Goal: Transaction & Acquisition: Purchase product/service

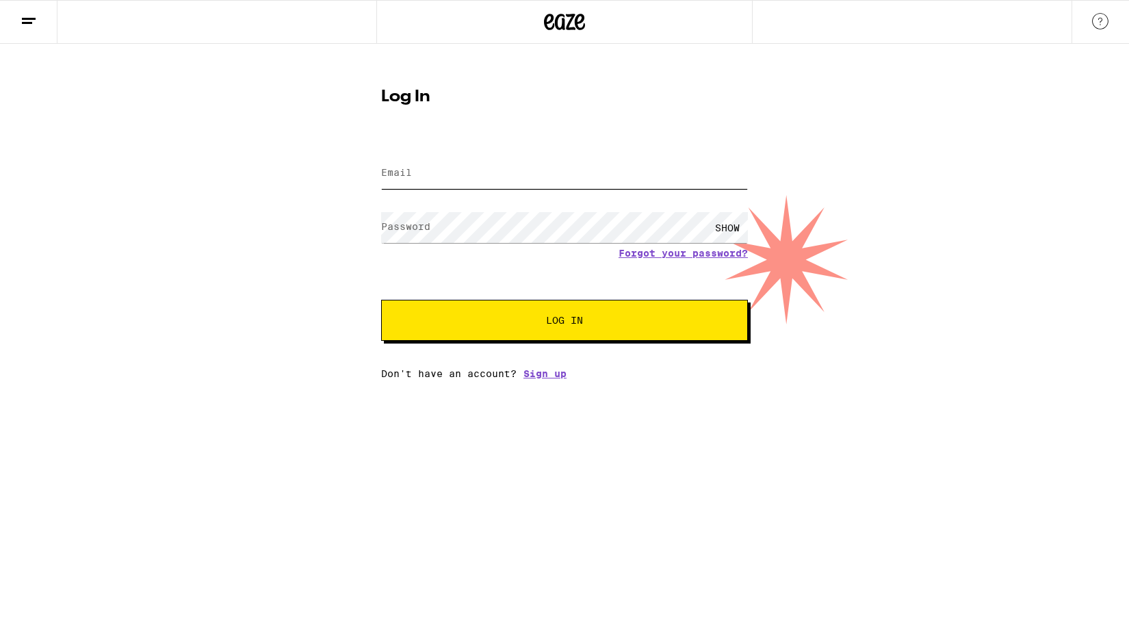
type input "[EMAIL_ADDRESS][DOMAIN_NAME]"
click at [519, 325] on span "Log In" at bounding box center [565, 320] width 256 height 10
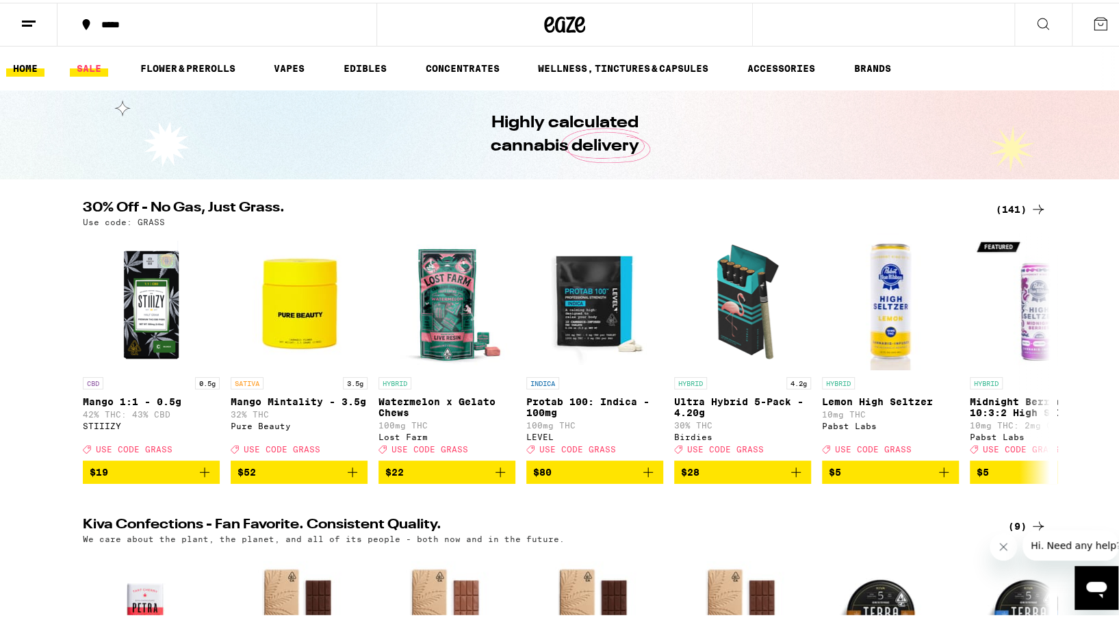
click at [88, 69] on link "SALE" at bounding box center [89, 65] width 38 height 16
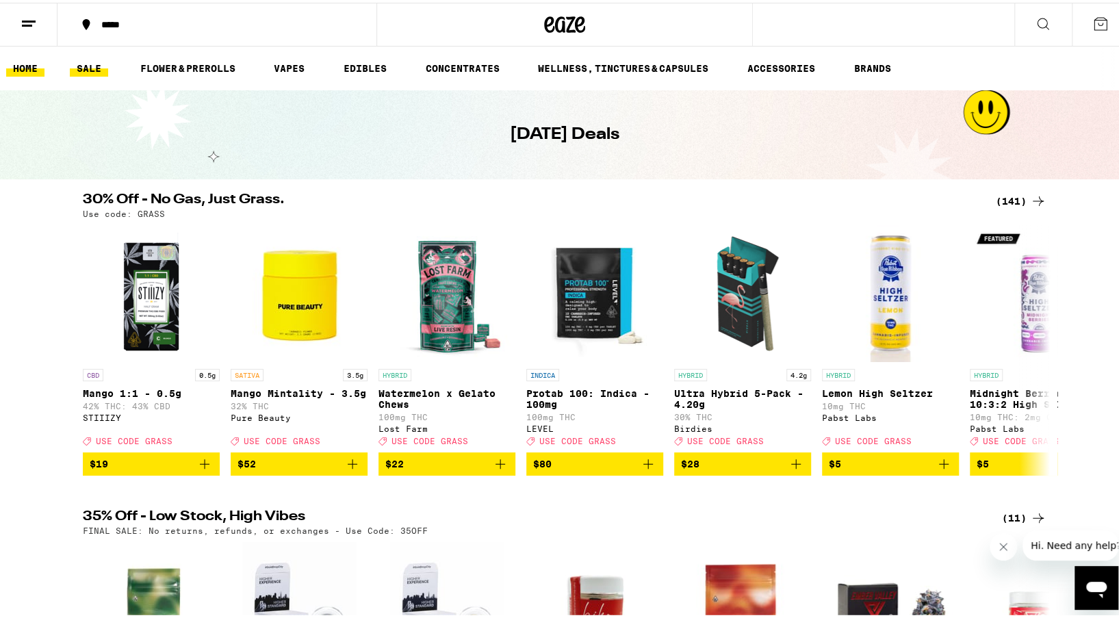
click at [27, 64] on link "HOME" at bounding box center [25, 65] width 38 height 16
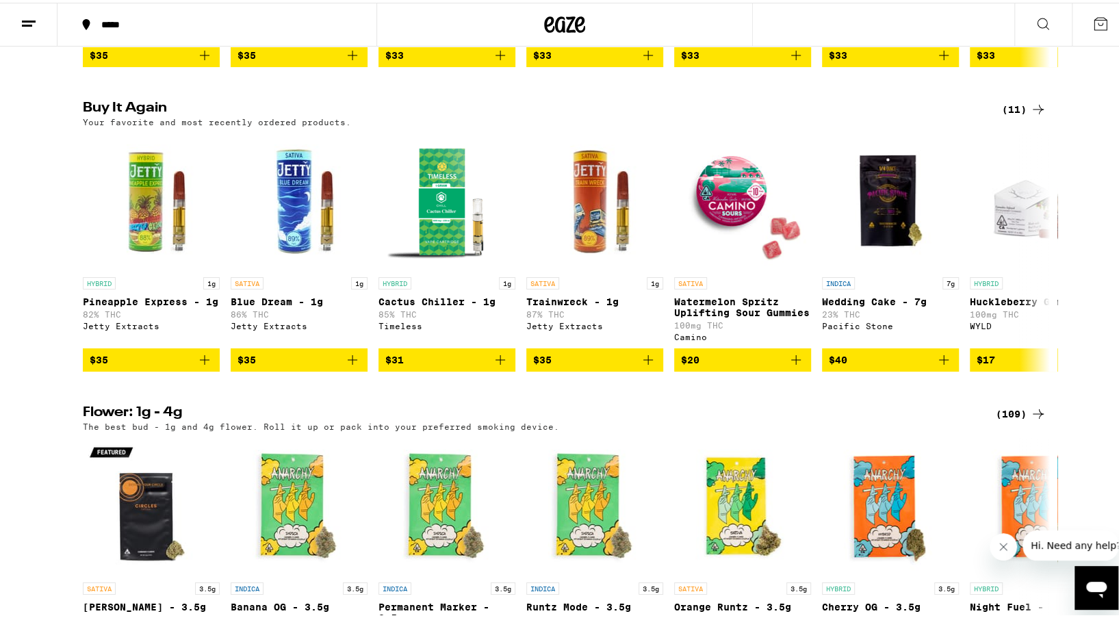
scroll to position [1369, 0]
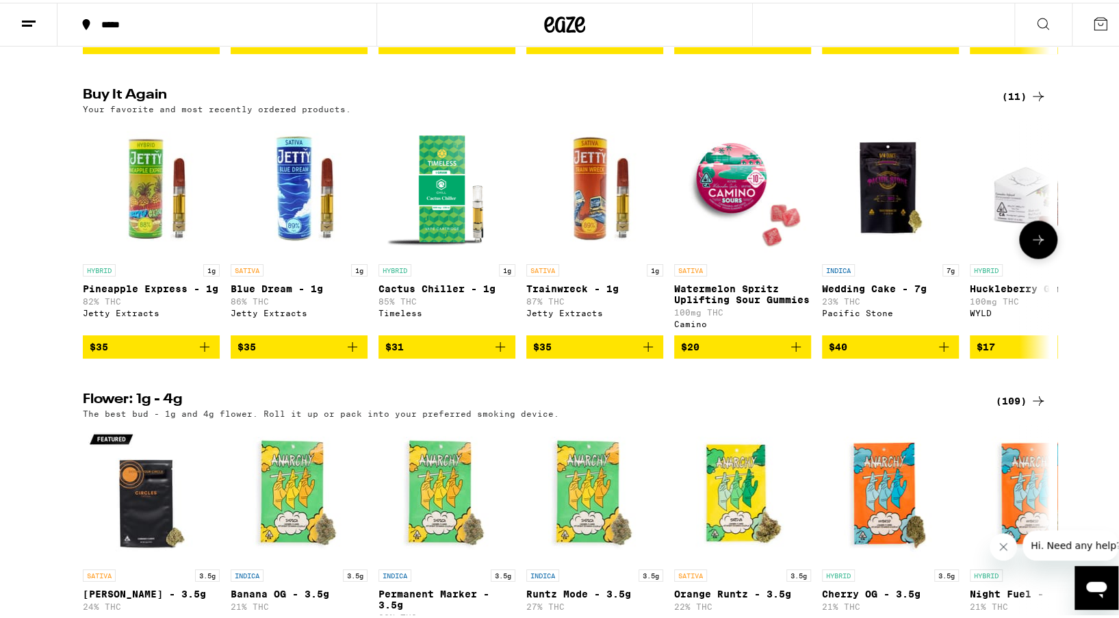
click at [201, 352] on icon "Add to bag" at bounding box center [204, 344] width 16 height 16
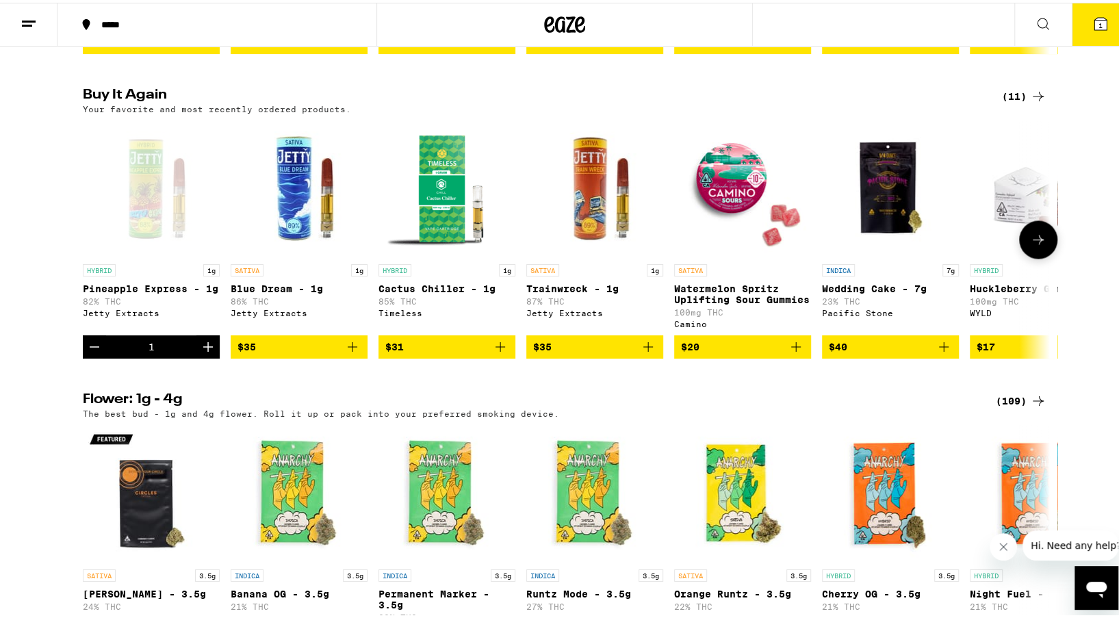
scroll to position [1413, 0]
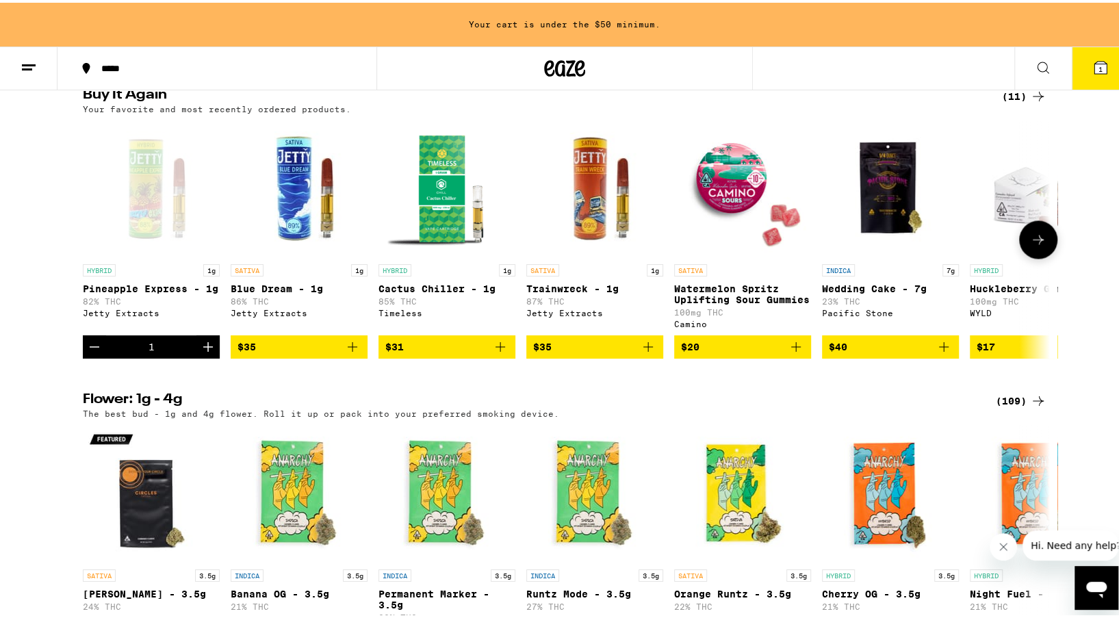
click at [348, 352] on icon "Add to bag" at bounding box center [352, 344] width 16 height 16
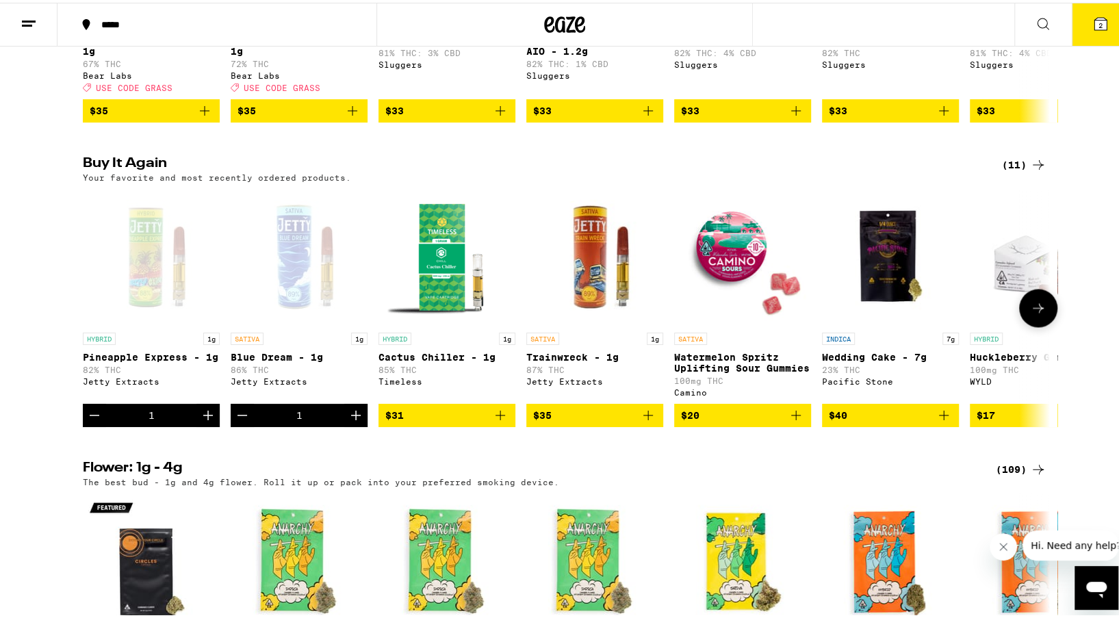
scroll to position [1437, 0]
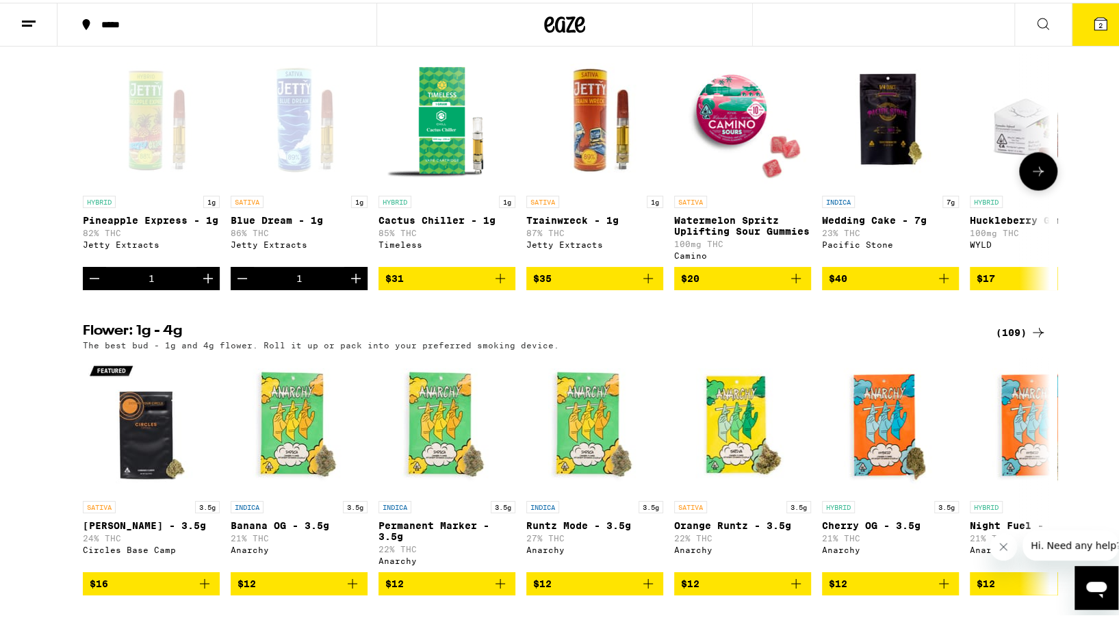
click at [1032, 177] on icon at bounding box center [1038, 168] width 16 height 16
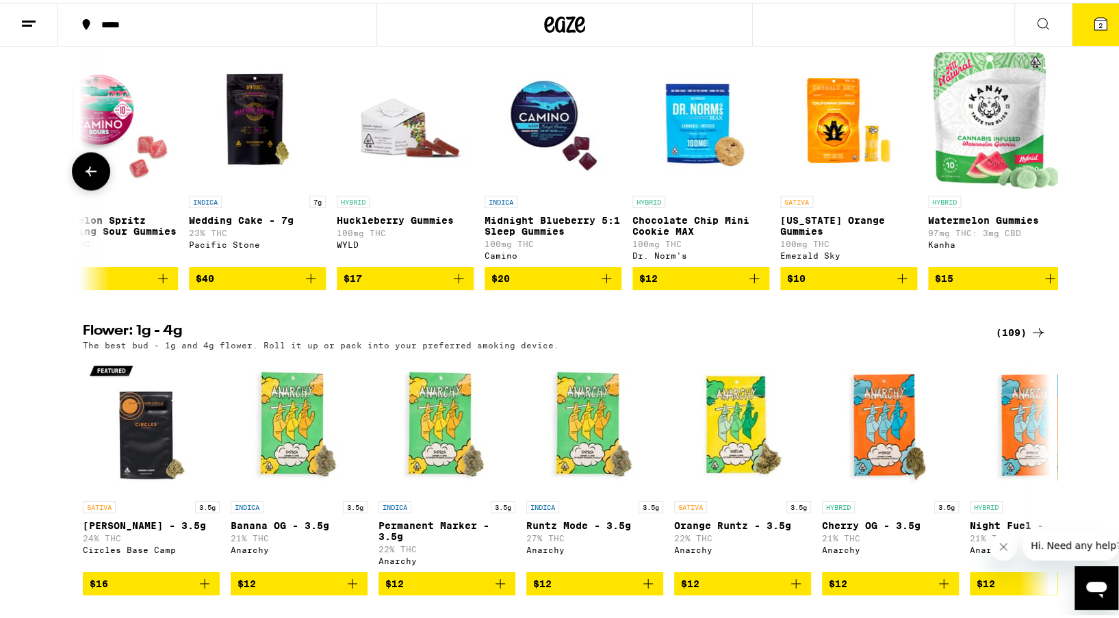
scroll to position [0, 662]
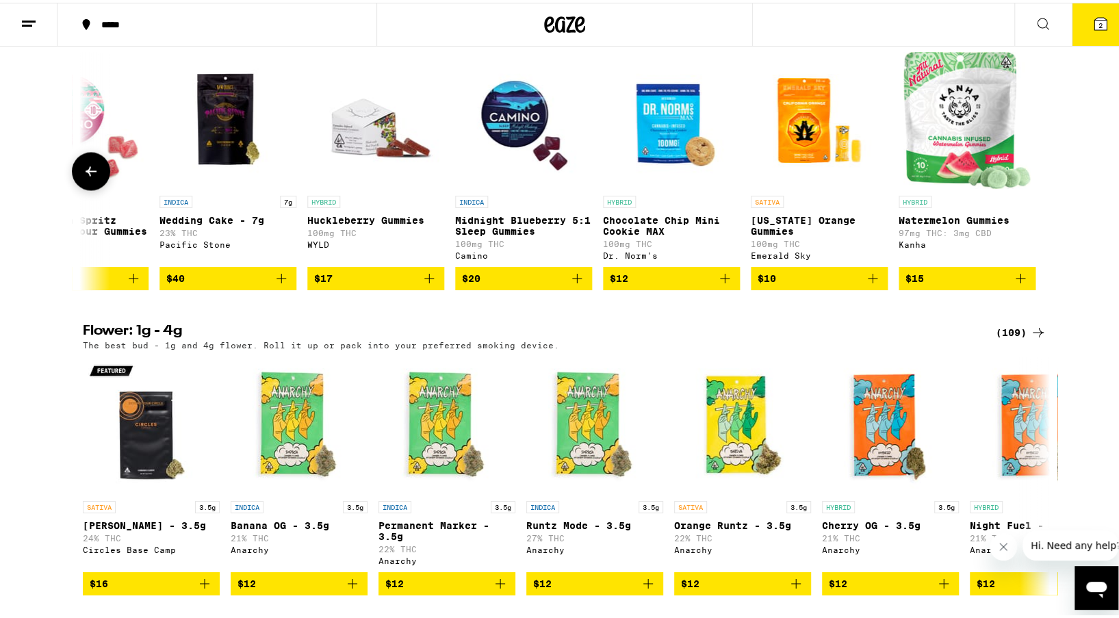
click at [101, 188] on button at bounding box center [91, 168] width 38 height 38
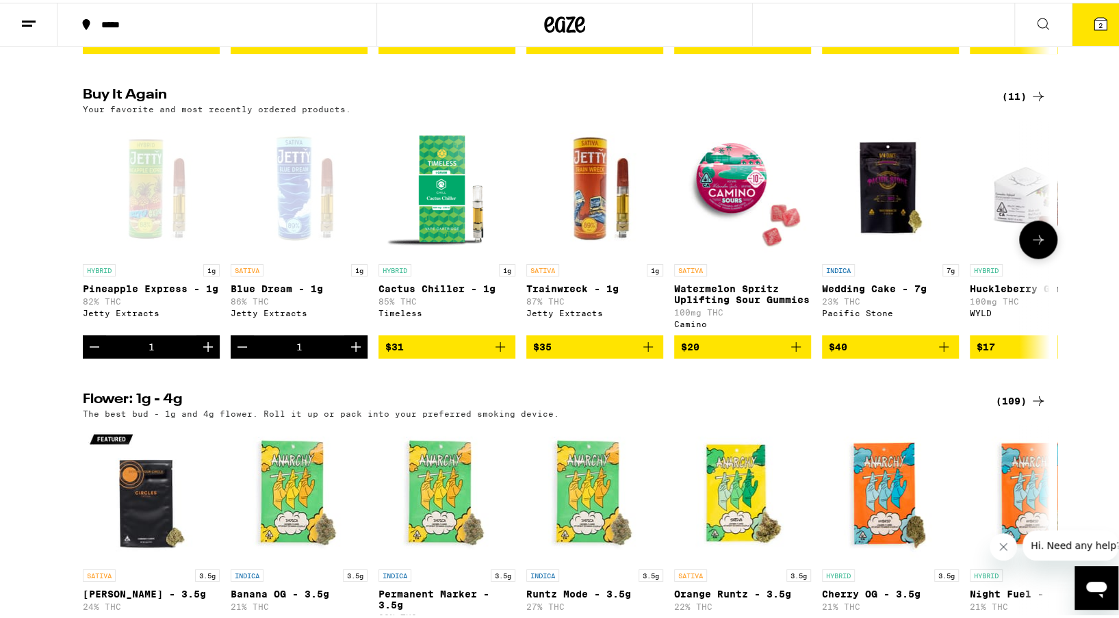
scroll to position [0, 0]
click at [640, 352] on icon "Add to bag" at bounding box center [648, 344] width 16 height 16
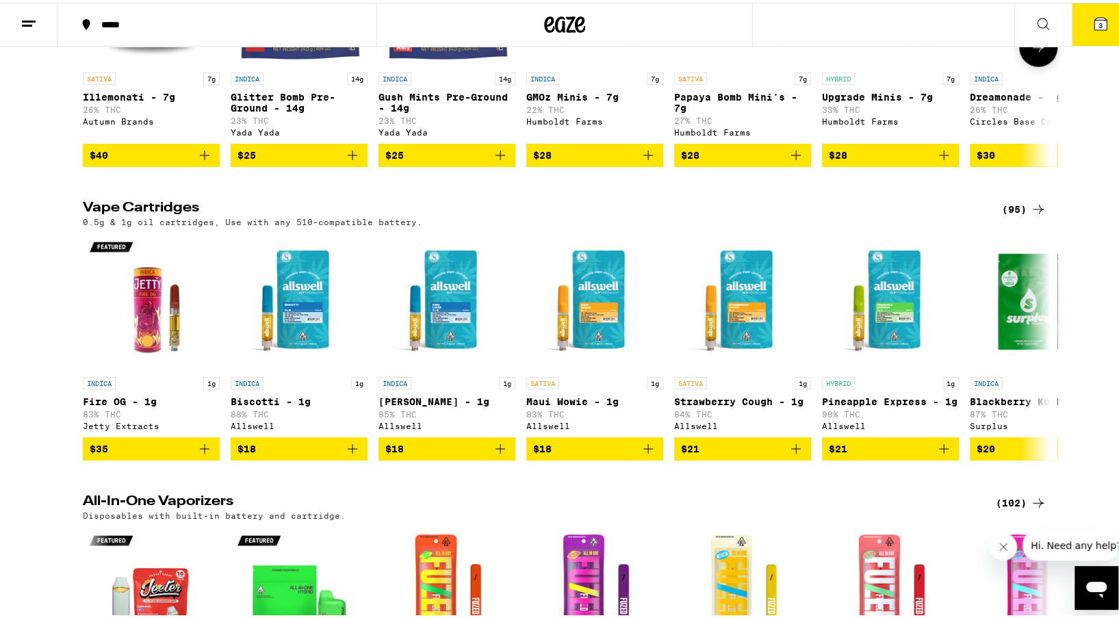
scroll to position [2190, 0]
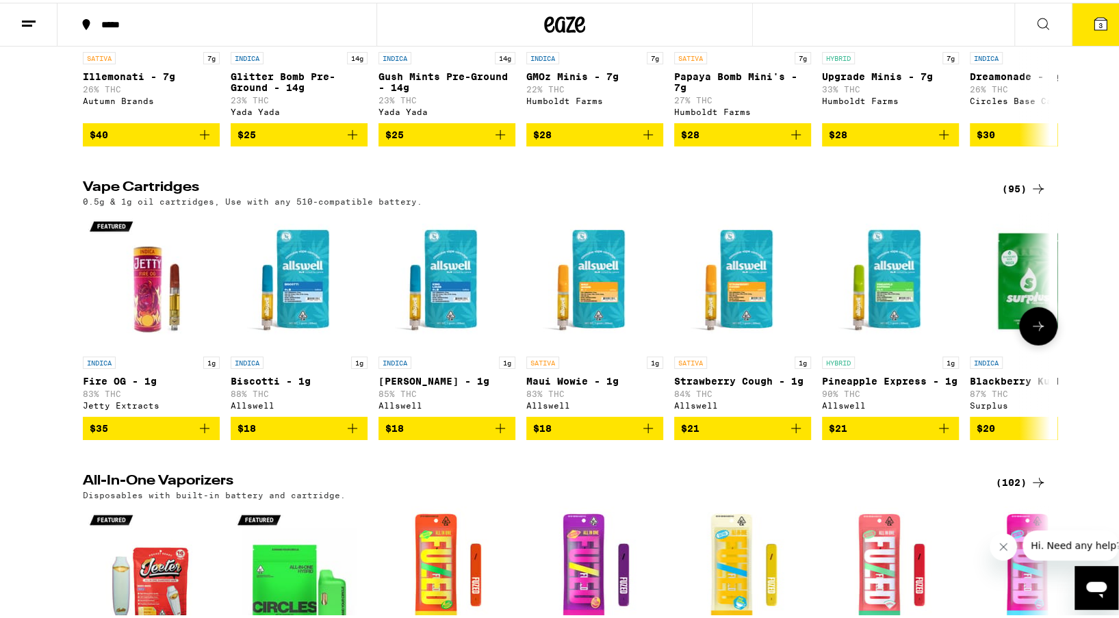
click at [939, 430] on icon "Add to bag" at bounding box center [944, 426] width 10 height 10
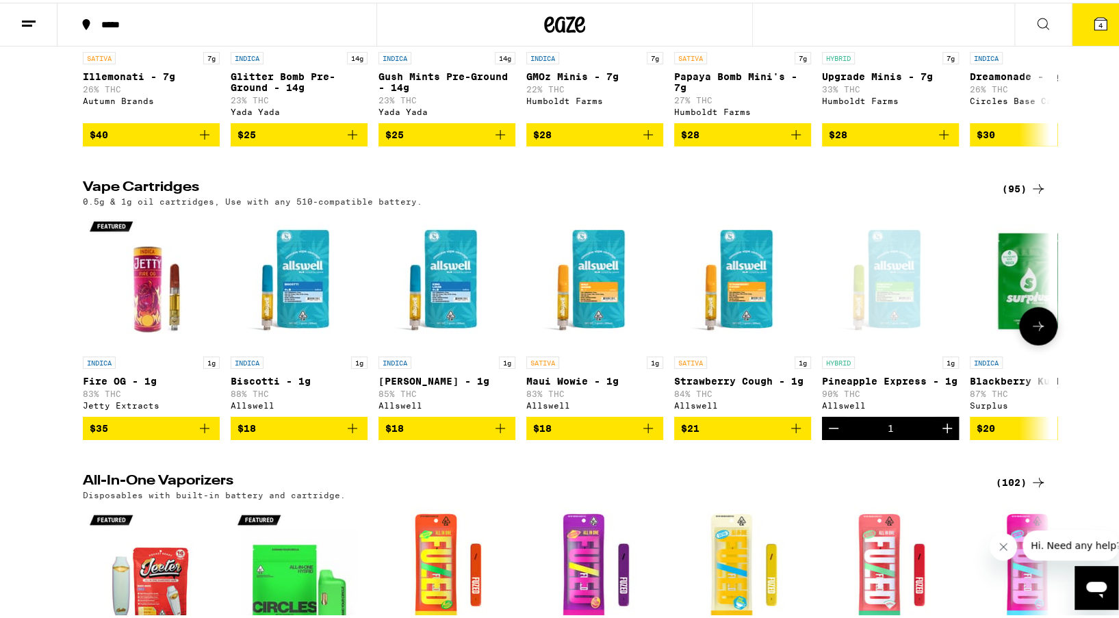
click at [1033, 328] on icon at bounding box center [1038, 324] width 11 height 10
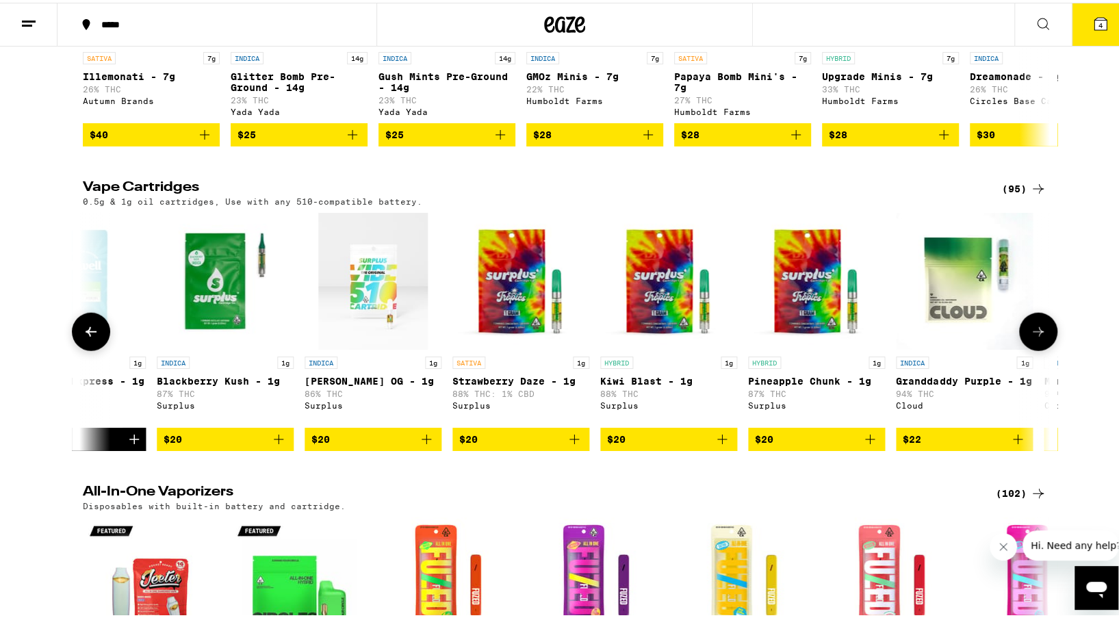
scroll to position [0, 814]
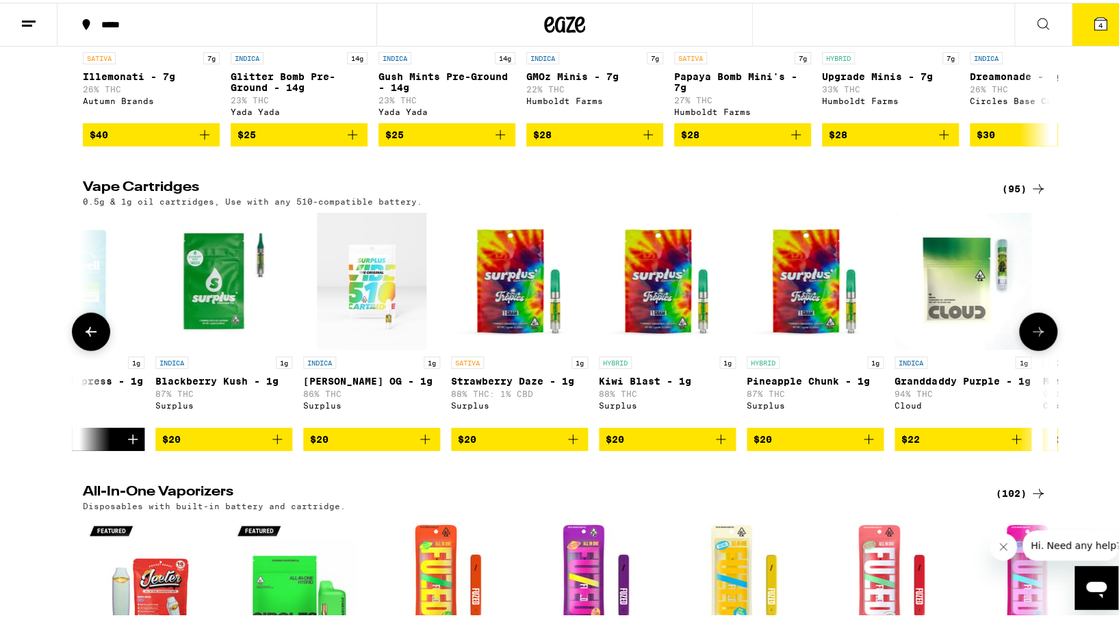
click at [1014, 445] on icon "Add to bag" at bounding box center [1016, 436] width 16 height 16
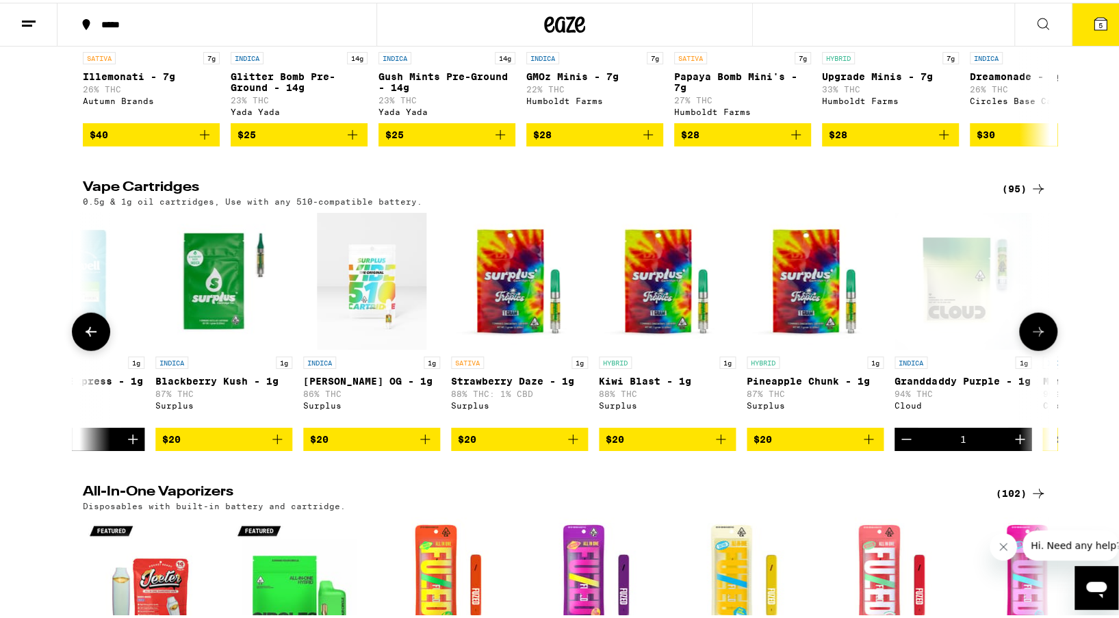
click at [1038, 337] on icon at bounding box center [1038, 329] width 16 height 16
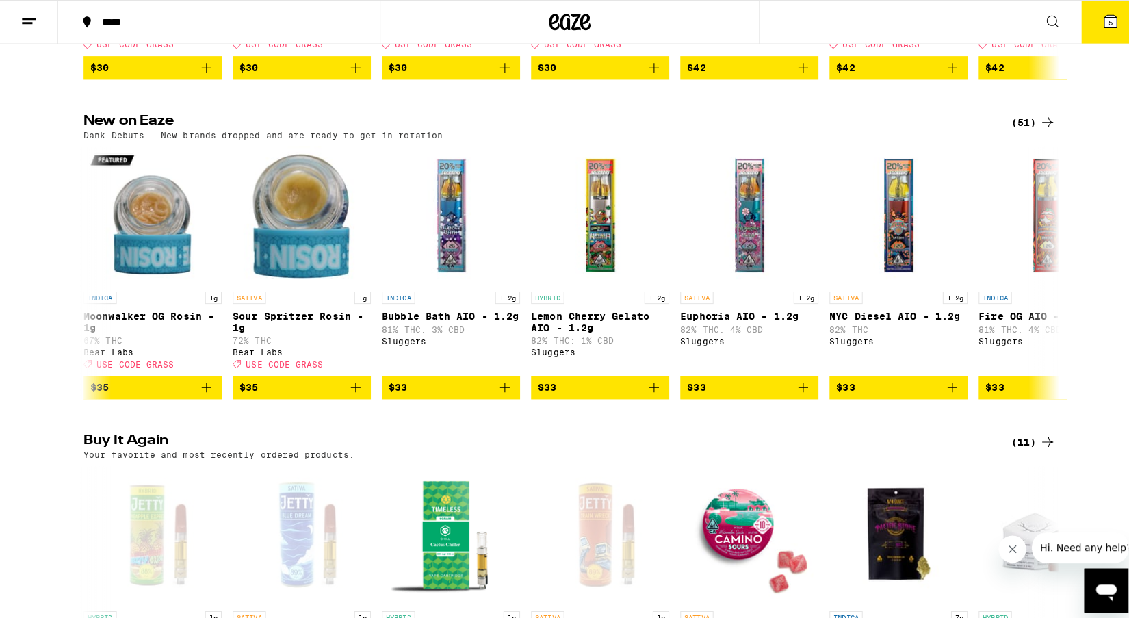
scroll to position [1118, 0]
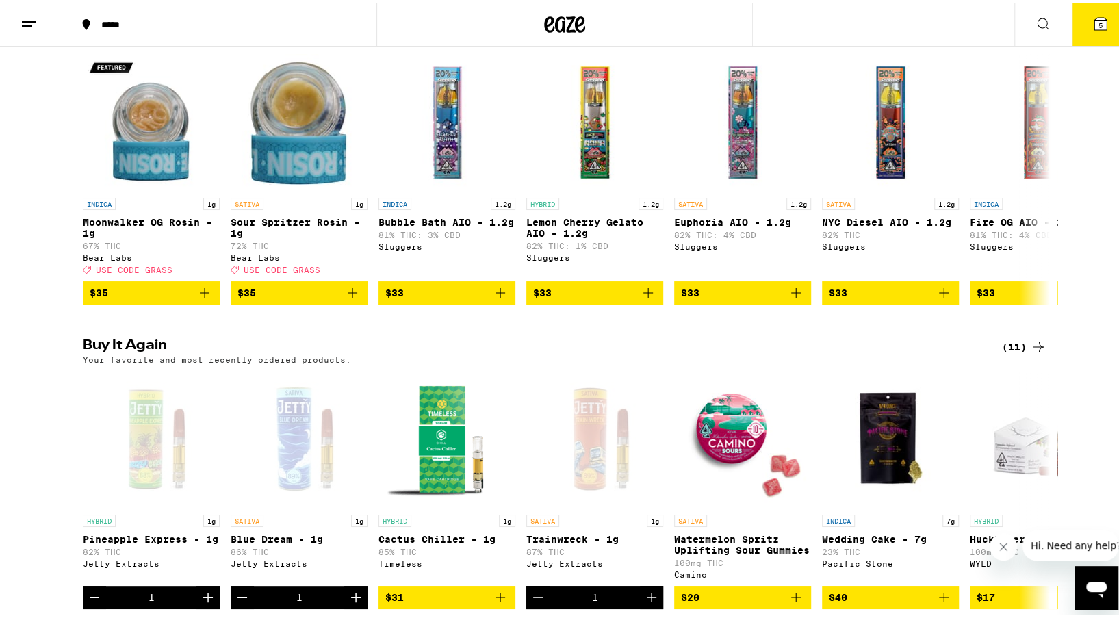
click at [1098, 25] on span "5" at bounding box center [1100, 22] width 4 height 8
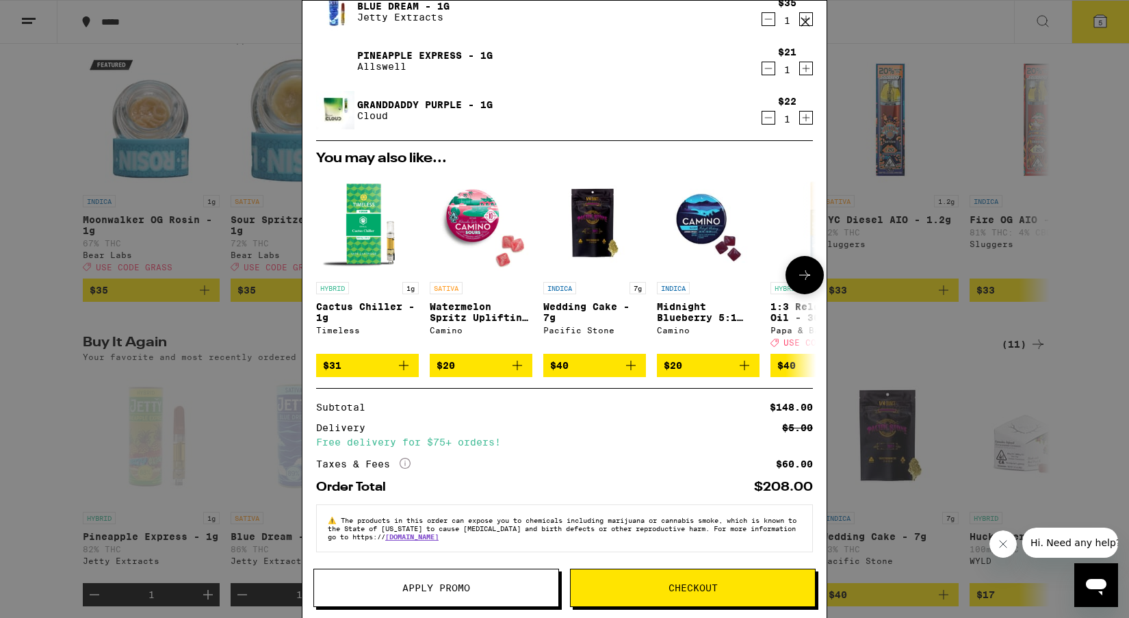
scroll to position [162, 0]
click at [645, 582] on button "Checkout" at bounding box center [693, 588] width 246 height 38
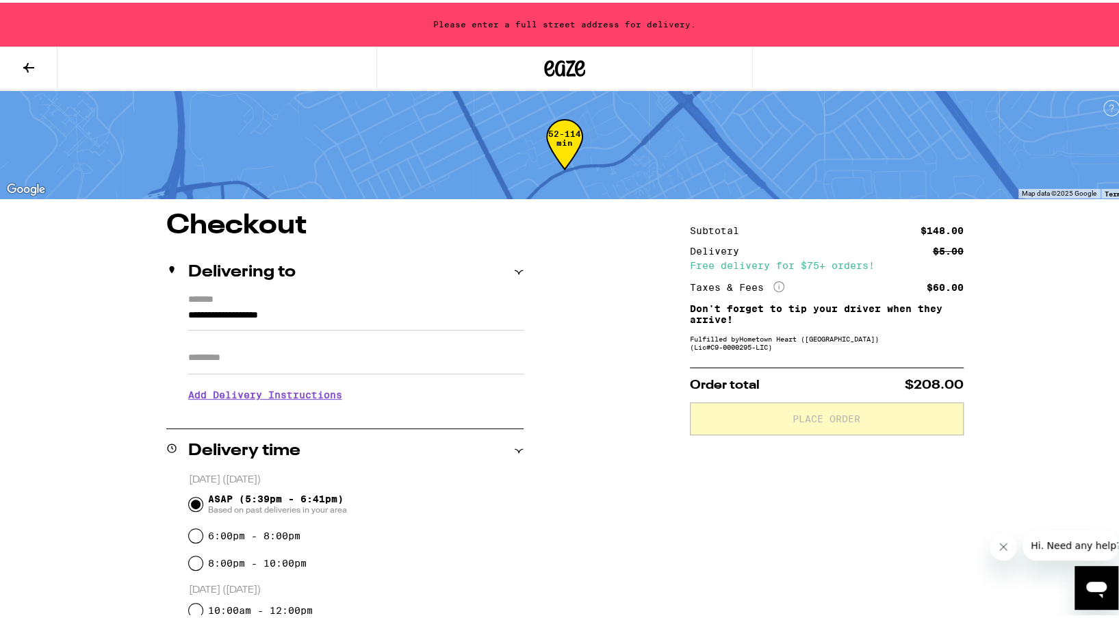
click at [339, 315] on input "**********" at bounding box center [355, 316] width 335 height 23
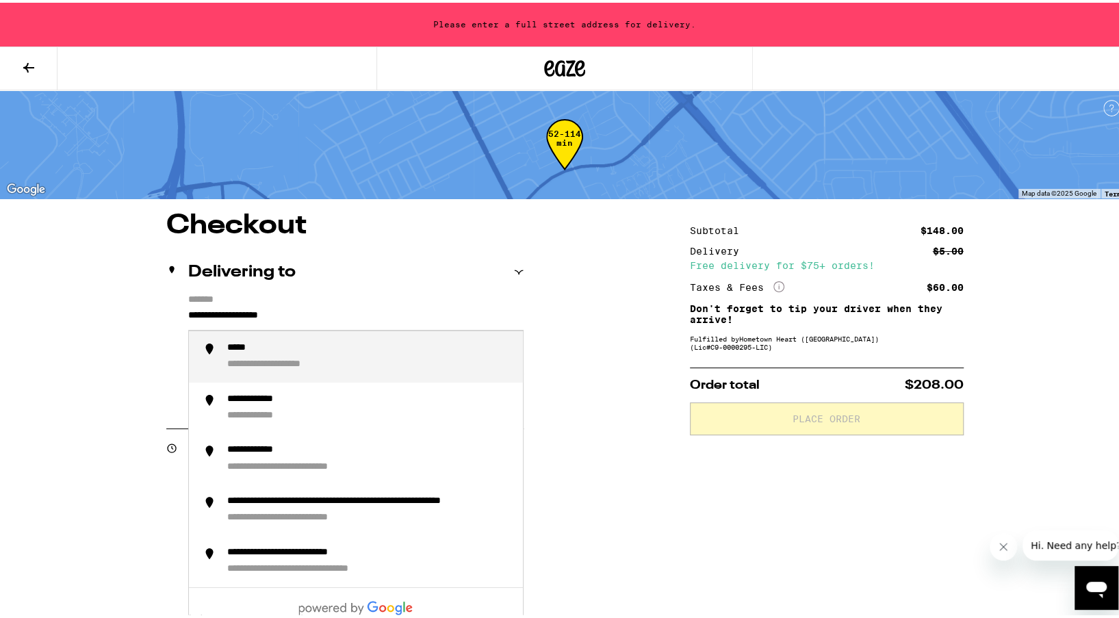
drag, startPoint x: 282, startPoint y: 313, endPoint x: 238, endPoint y: 320, distance: 44.4
click at [178, 309] on div "**********" at bounding box center [344, 351] width 357 height 118
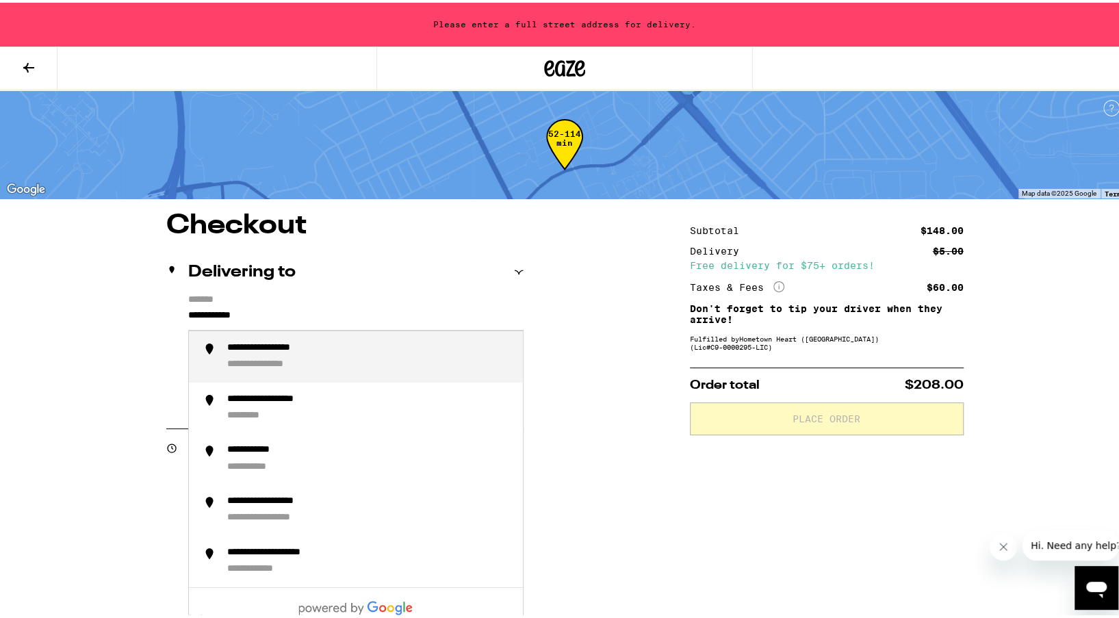
click at [290, 347] on div "**********" at bounding box center [283, 345] width 112 height 13
type input "**********"
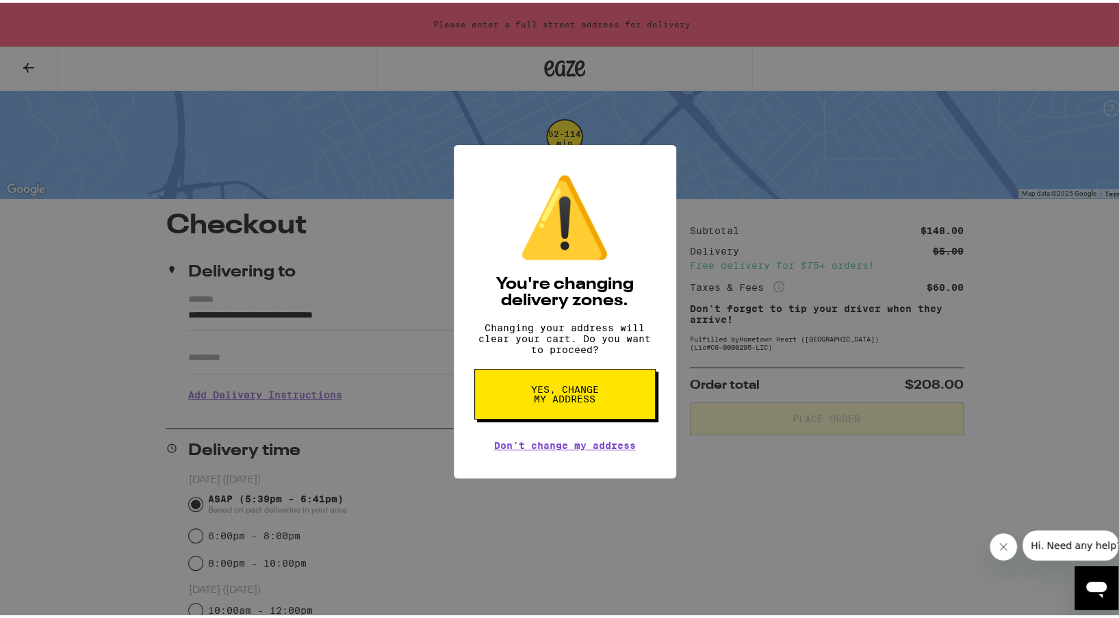
click at [558, 396] on span "Yes, change my address" at bounding box center [565, 391] width 70 height 19
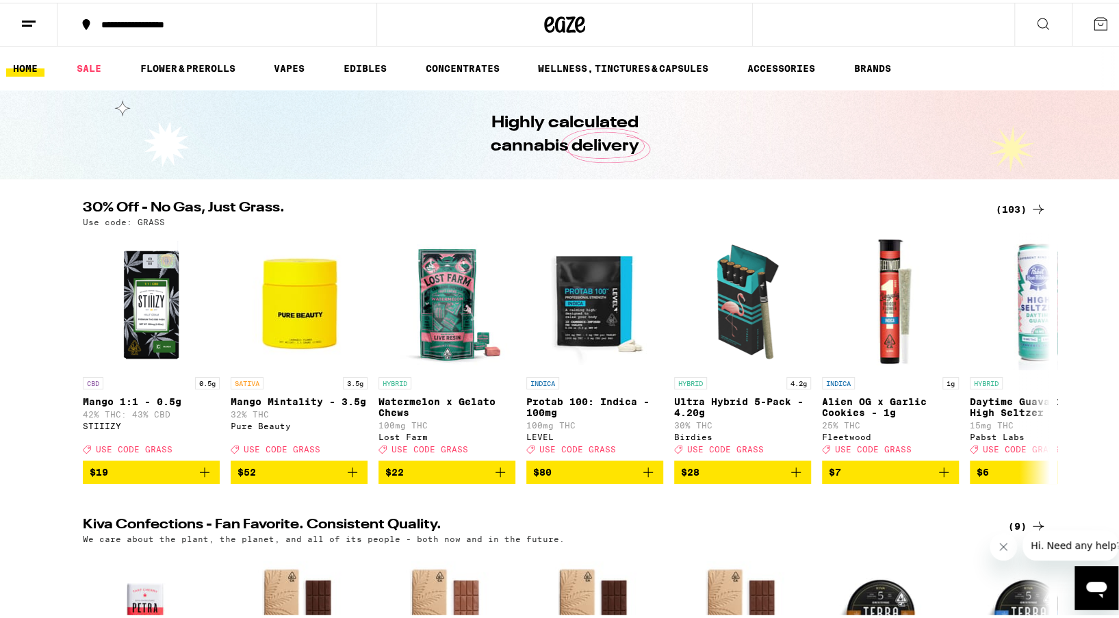
click at [1092, 21] on icon at bounding box center [1100, 21] width 16 height 16
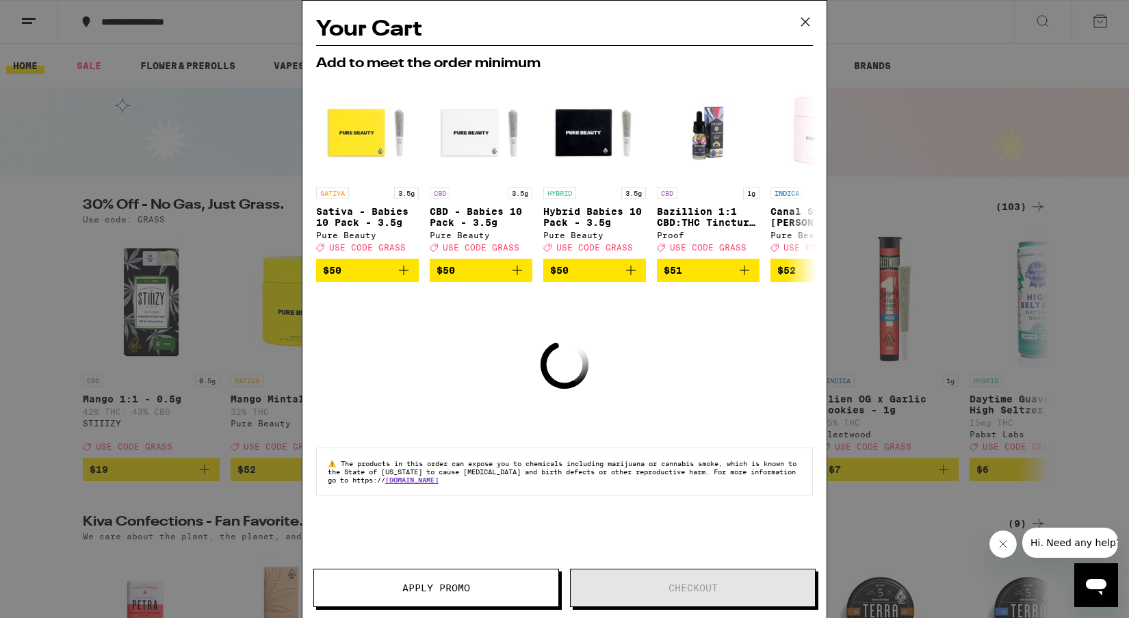
click at [805, 20] on icon at bounding box center [805, 22] width 21 height 21
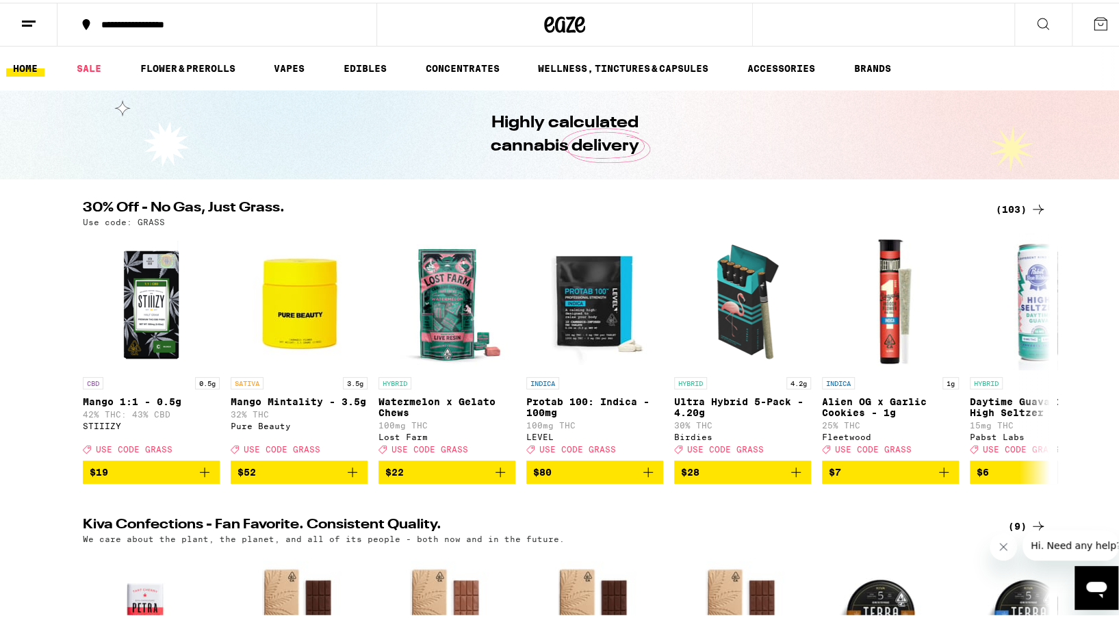
click at [1092, 18] on icon at bounding box center [1100, 21] width 16 height 16
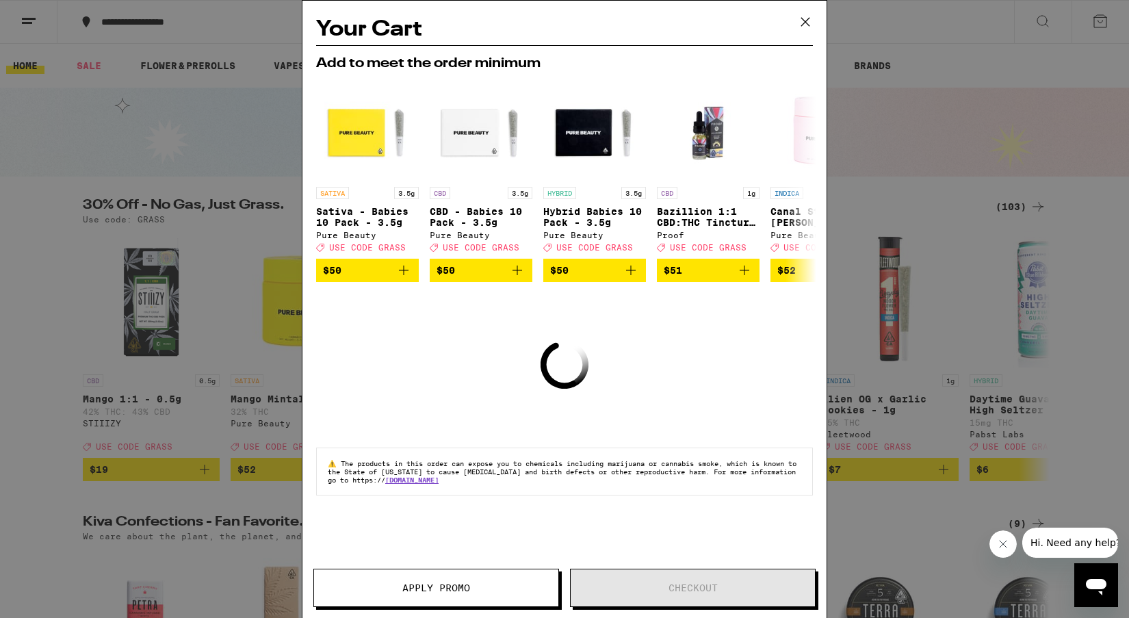
click at [808, 21] on icon at bounding box center [805, 22] width 21 height 21
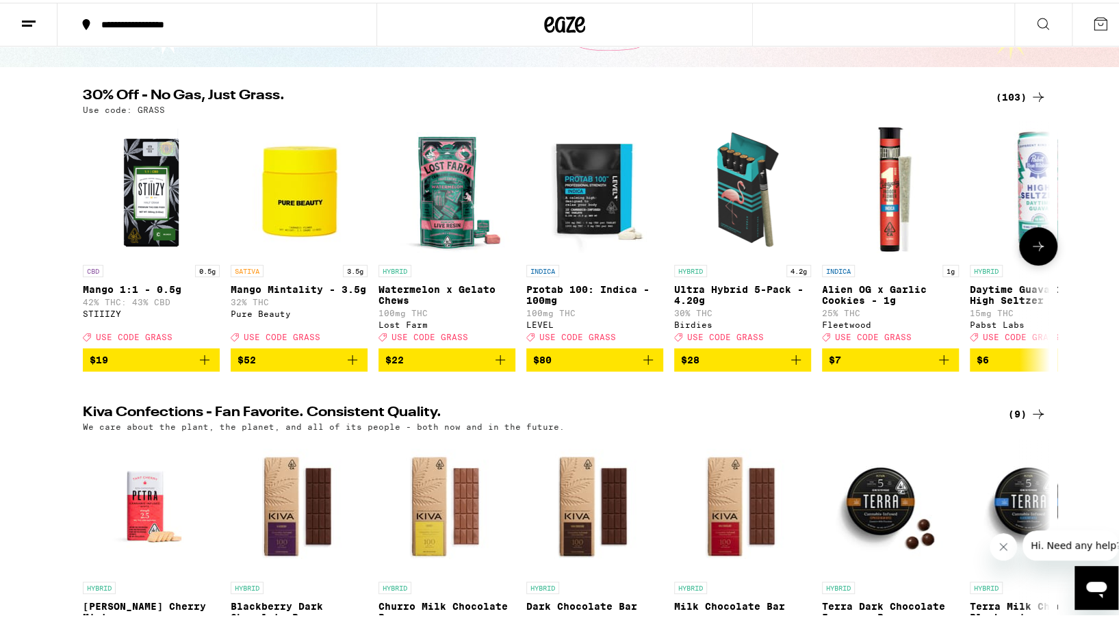
scroll to position [137, 0]
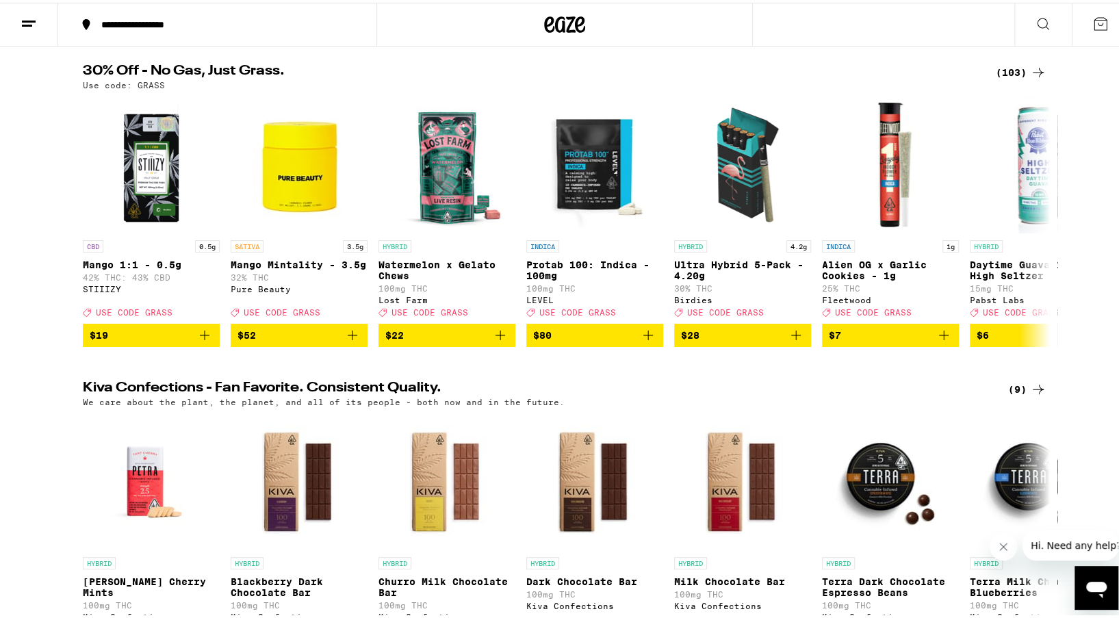
click at [1002, 548] on icon "Close message from company" at bounding box center [1003, 546] width 7 height 7
click at [1092, 23] on icon at bounding box center [1100, 21] width 16 height 16
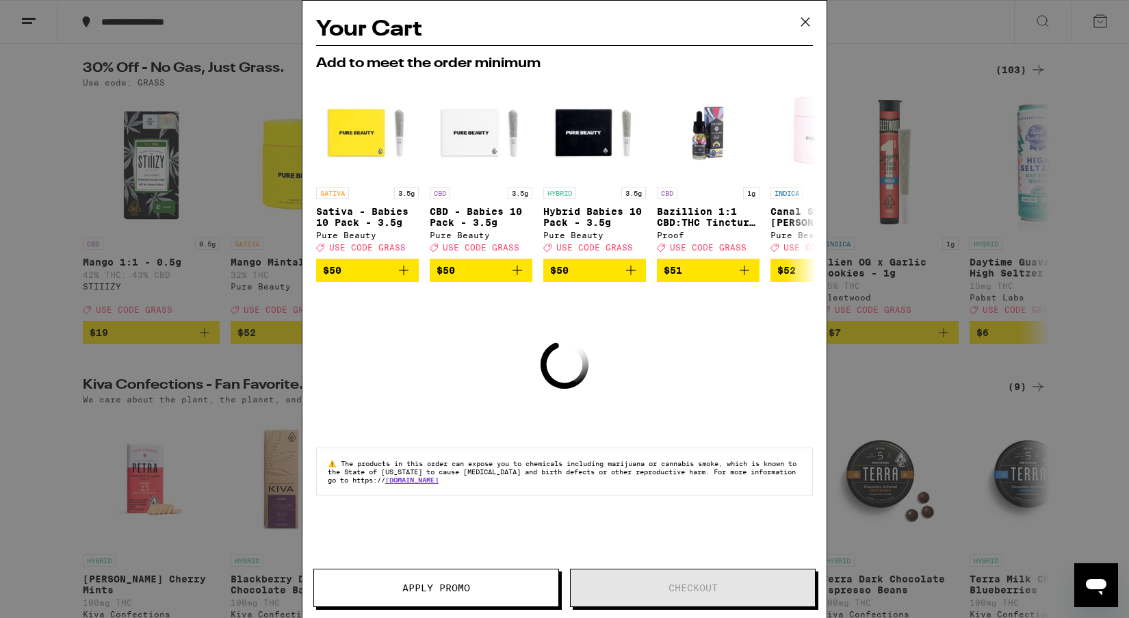
click at [796, 21] on icon at bounding box center [805, 22] width 21 height 21
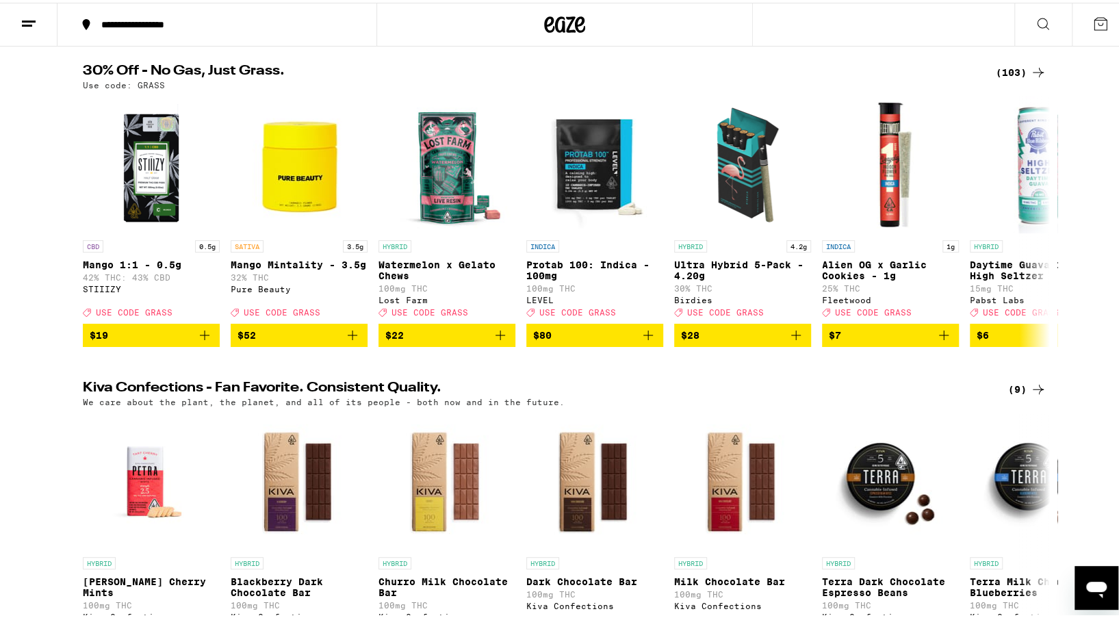
click at [30, 16] on icon at bounding box center [29, 21] width 16 height 16
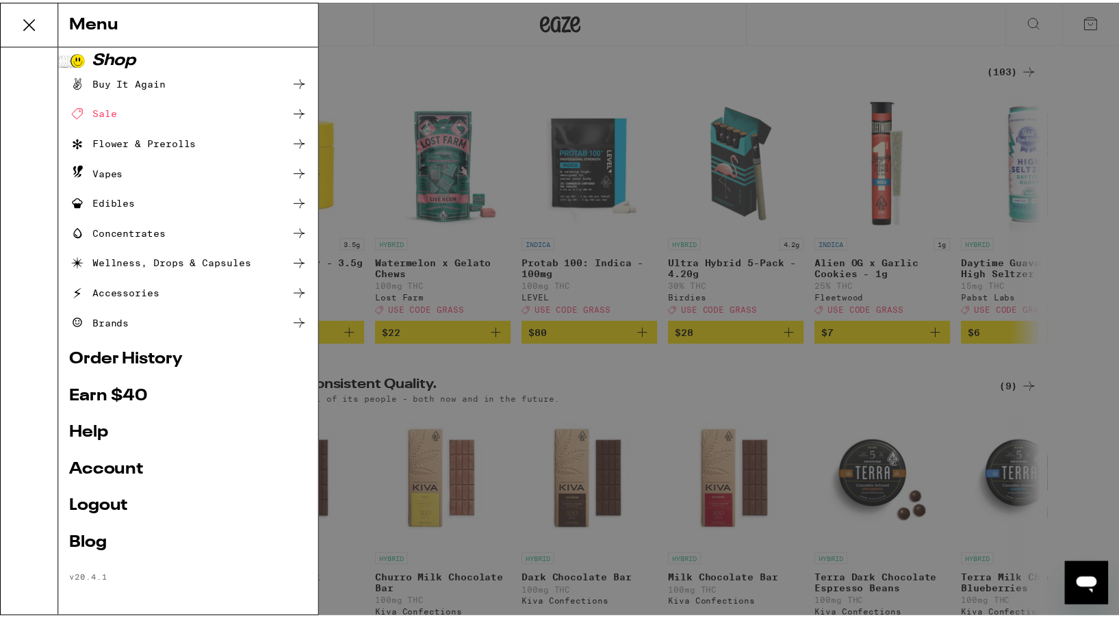
scroll to position [10, 0]
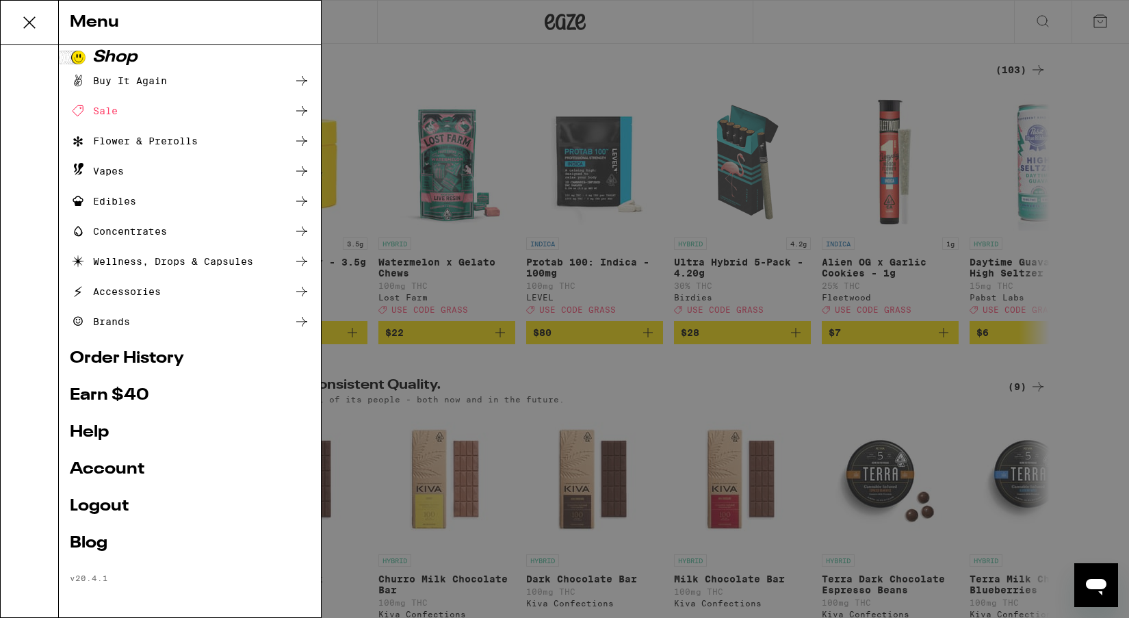
click at [840, 35] on div "Menu Shop Buy It Again Sale Flower & Prerolls Vapes Edibles Concentrates Wellne…" at bounding box center [564, 309] width 1129 height 618
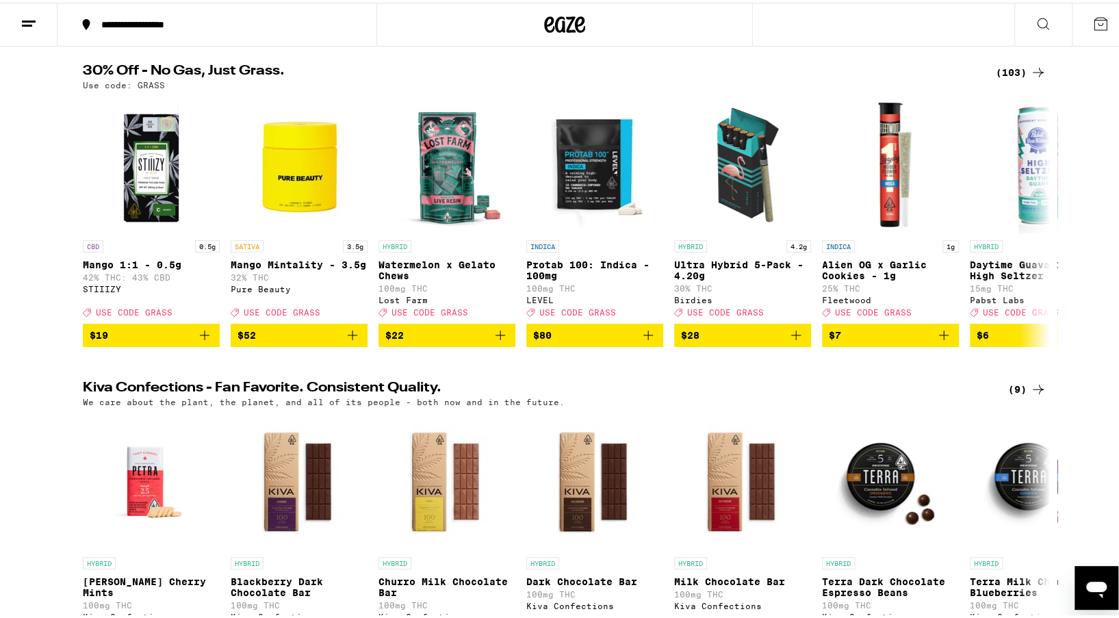
click at [156, 21] on div "**********" at bounding box center [223, 22] width 259 height 10
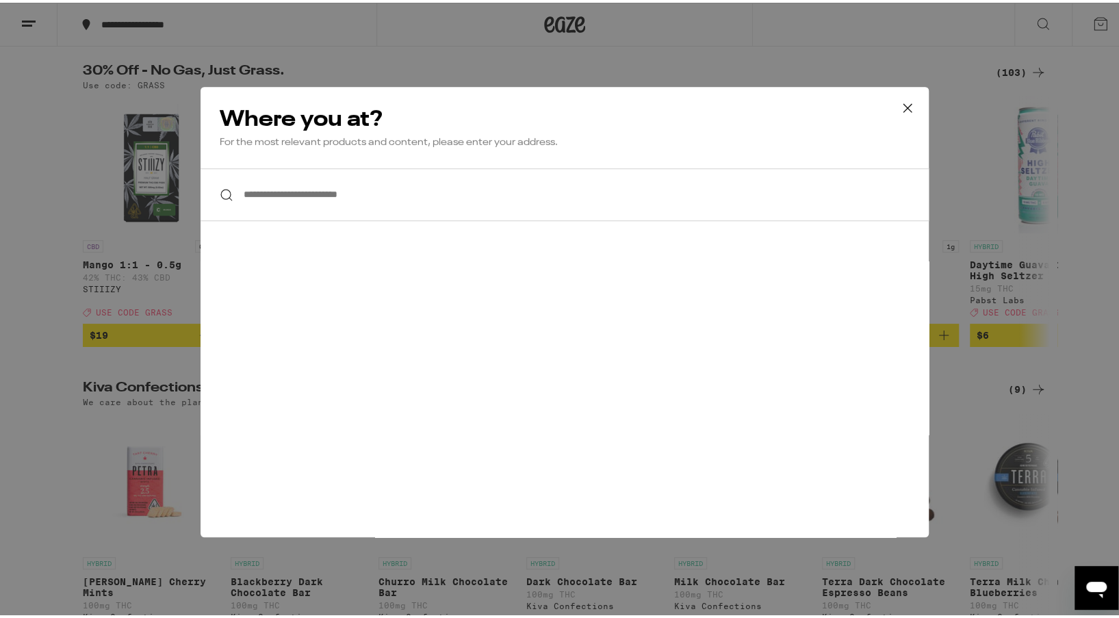
click at [427, 197] on input "**********" at bounding box center [565, 192] width 728 height 53
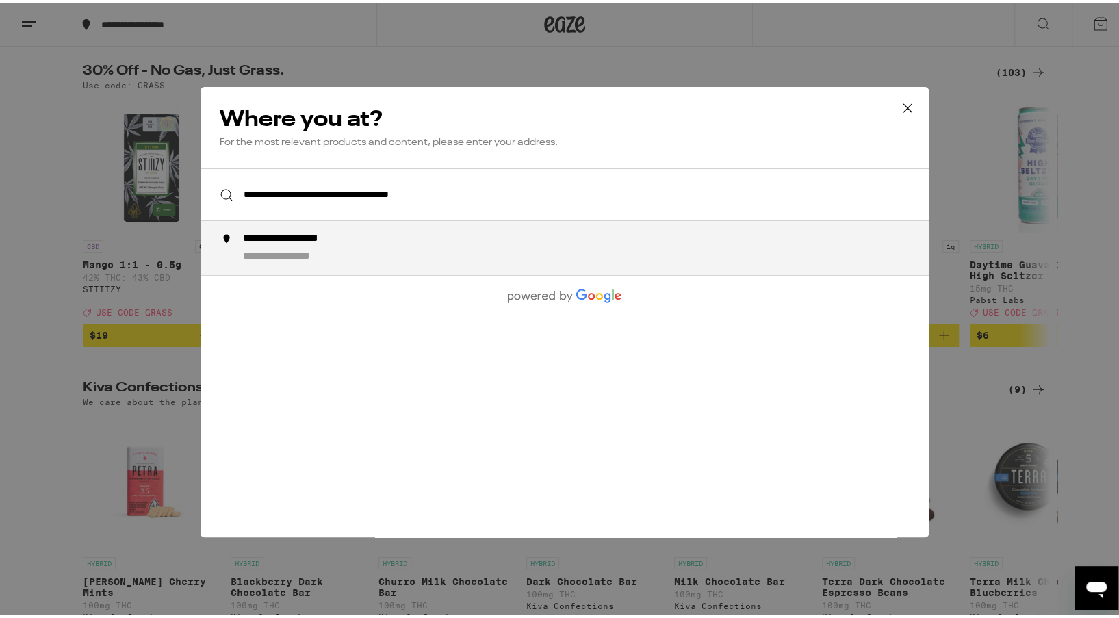
type input "**********"
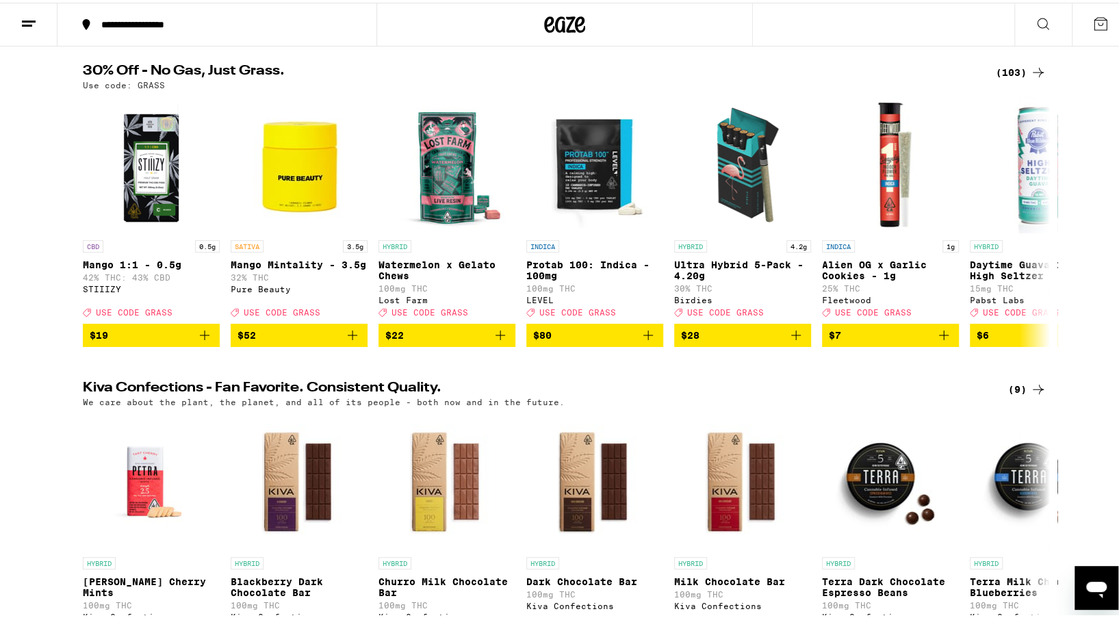
click at [1092, 18] on icon at bounding box center [1100, 21] width 16 height 16
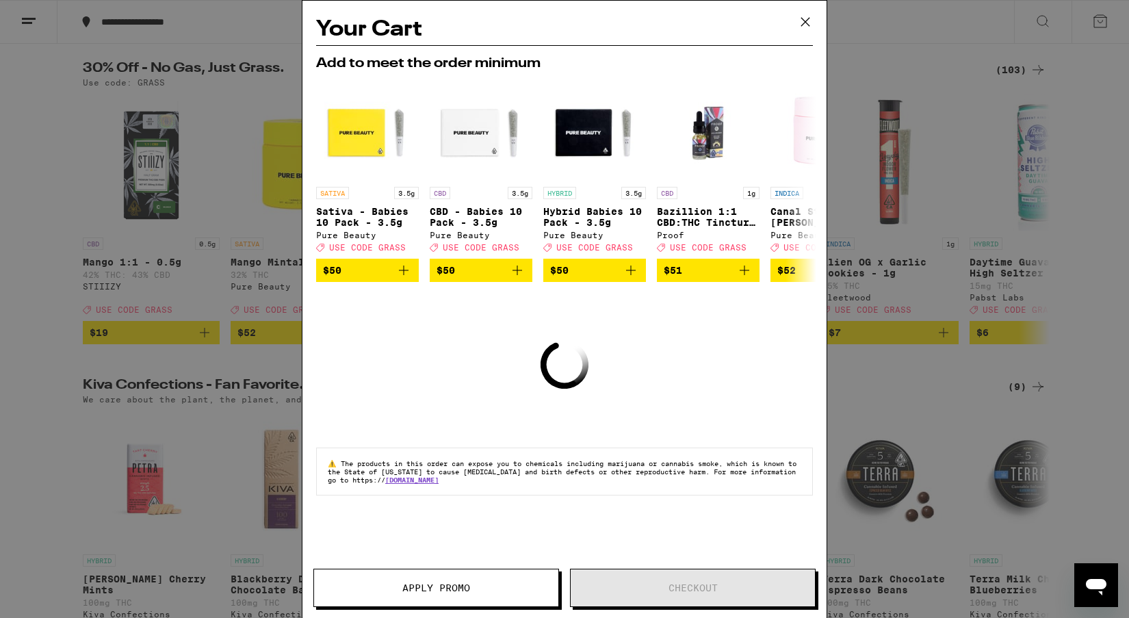
click at [803, 22] on icon at bounding box center [805, 22] width 21 height 21
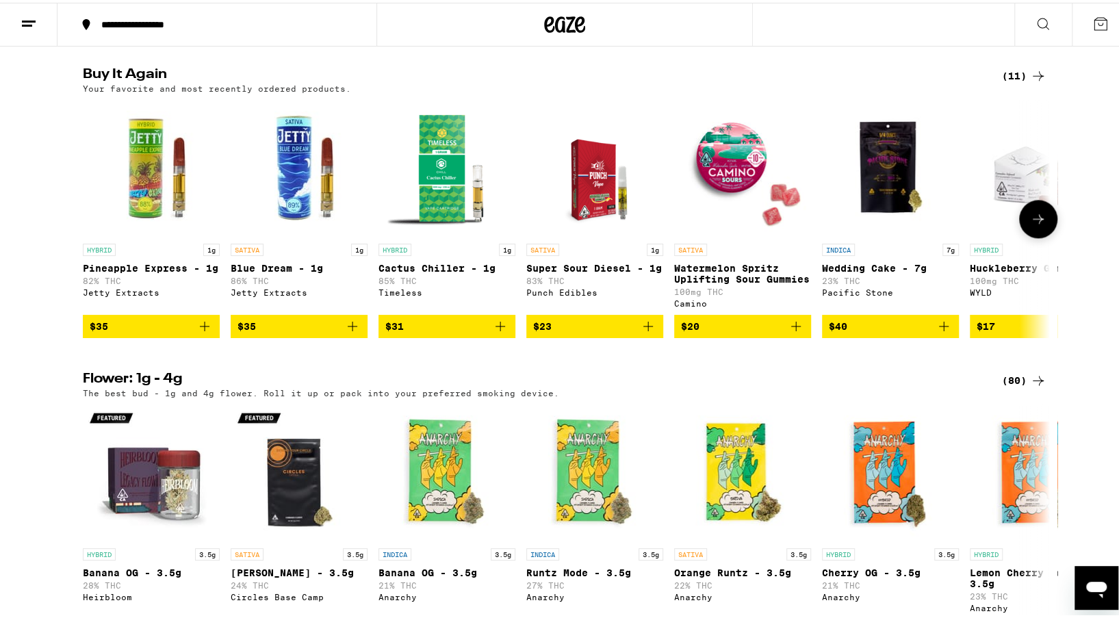
scroll to position [1027, 0]
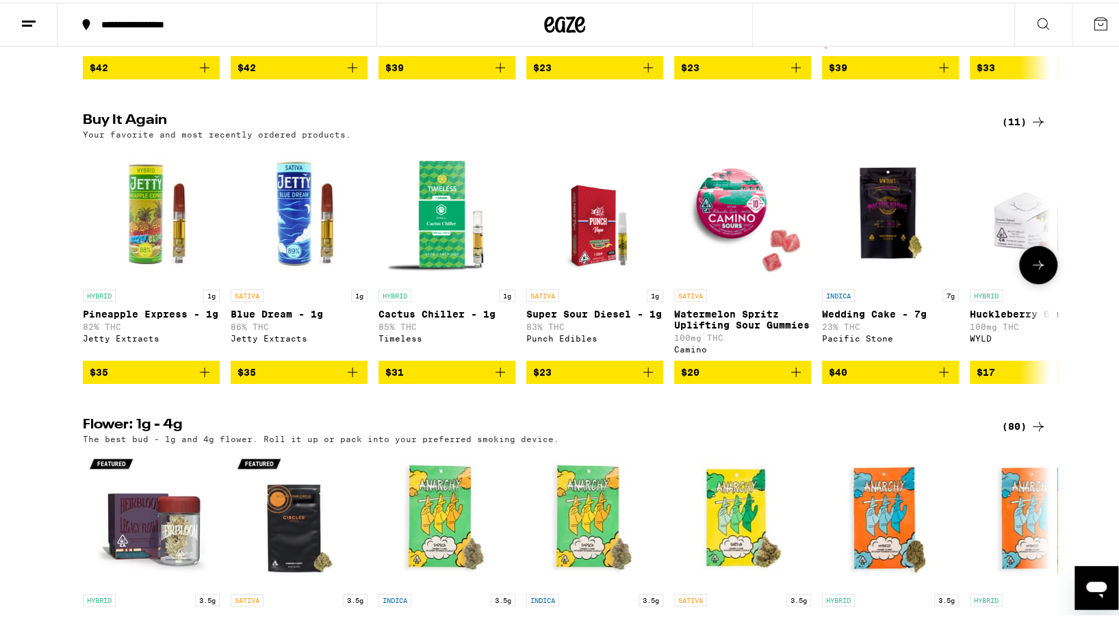
click at [200, 378] on icon "Add to bag" at bounding box center [204, 369] width 16 height 16
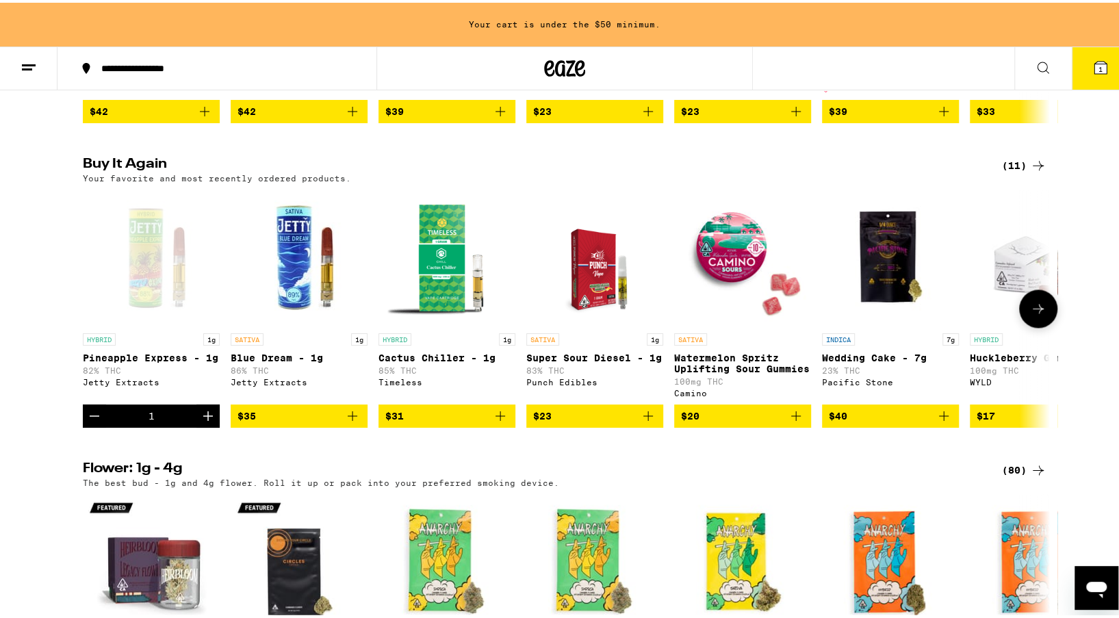
scroll to position [1070, 0]
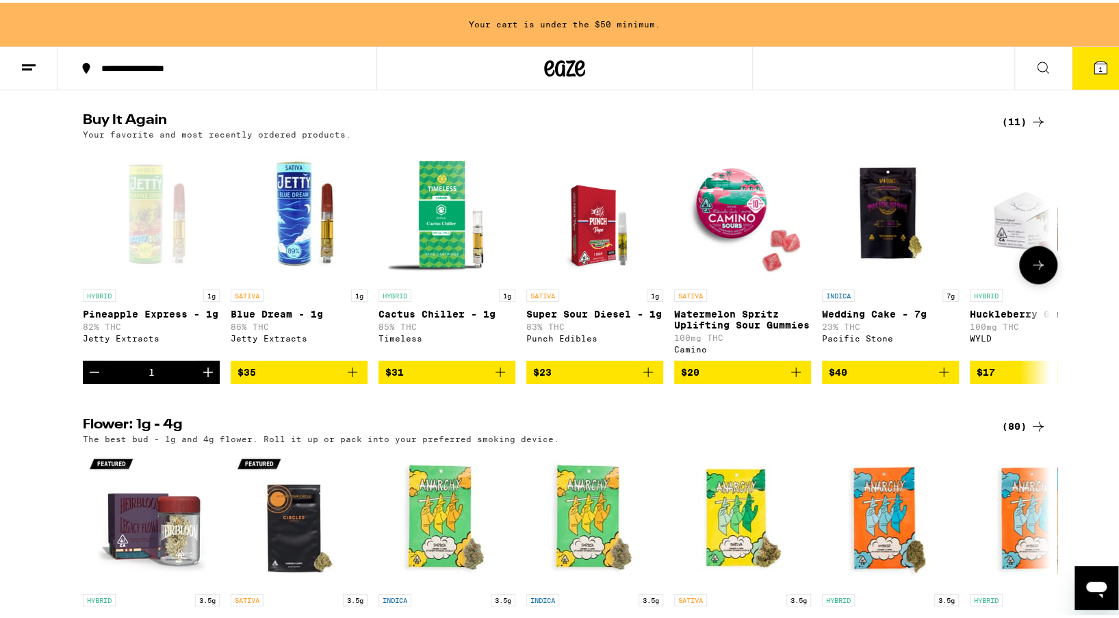
click at [344, 378] on icon "Add to bag" at bounding box center [352, 369] width 16 height 16
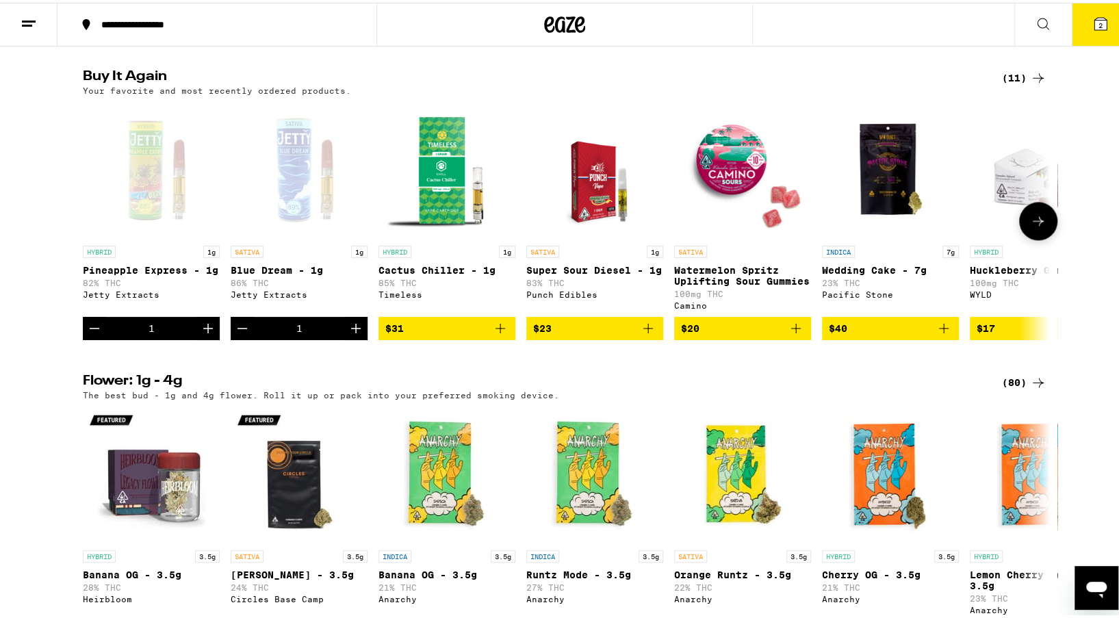
scroll to position [1027, 0]
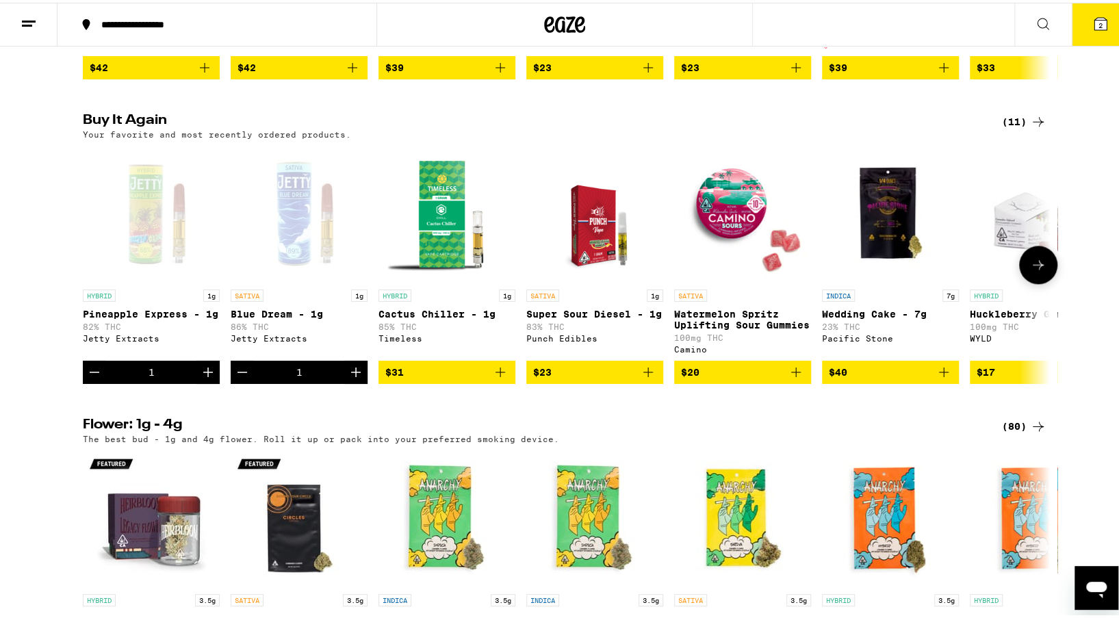
click at [643, 374] on icon "Add to bag" at bounding box center [648, 370] width 10 height 10
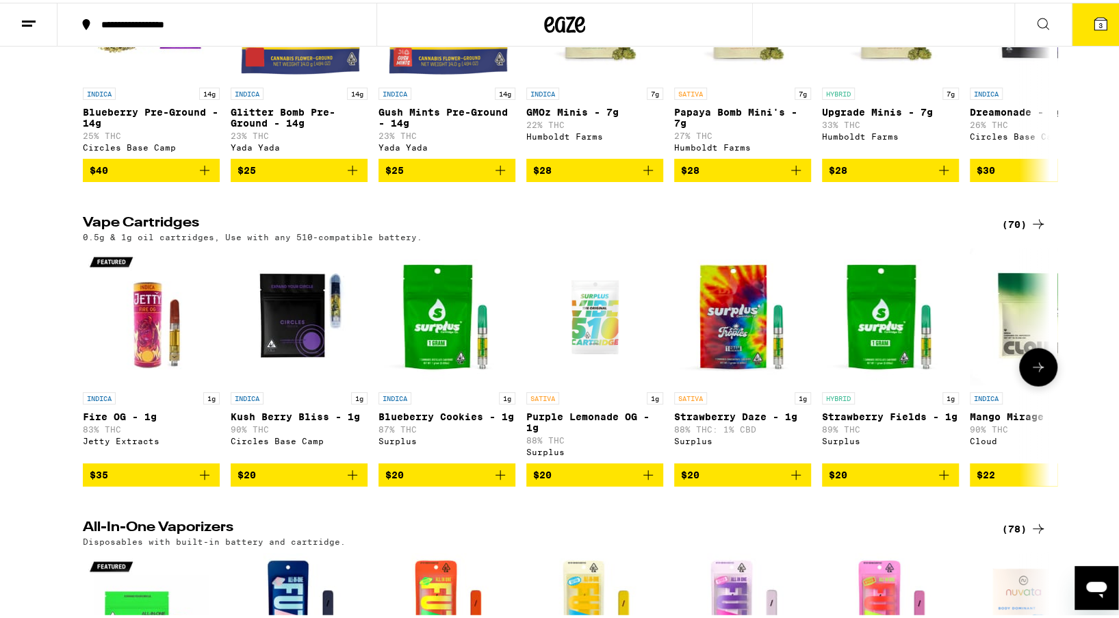
scroll to position [1916, 0]
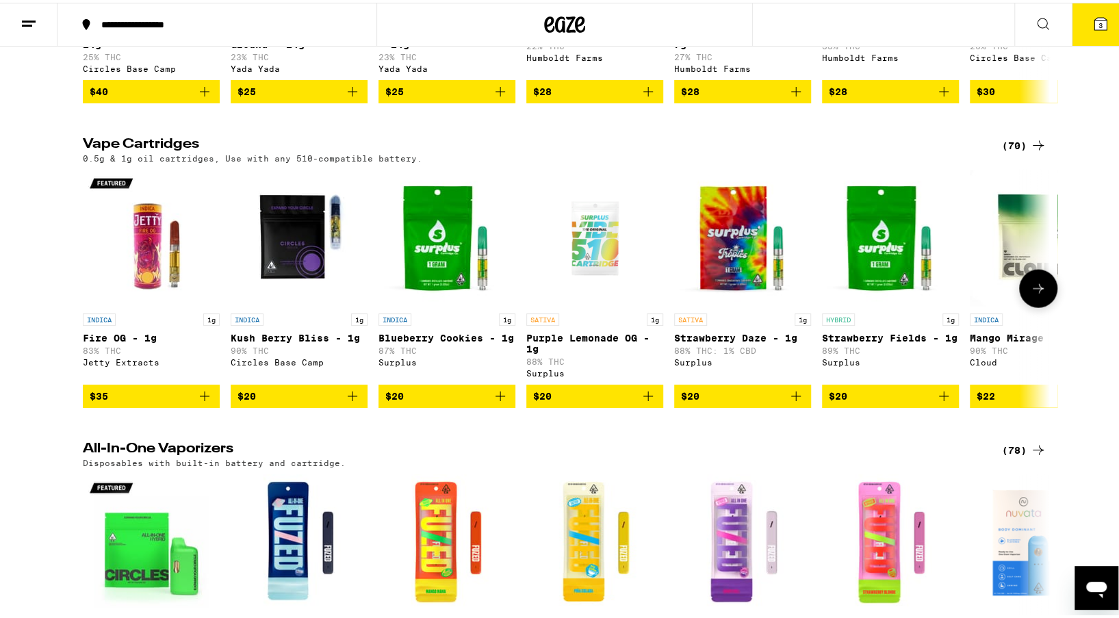
click at [1030, 294] on icon at bounding box center [1038, 286] width 16 height 16
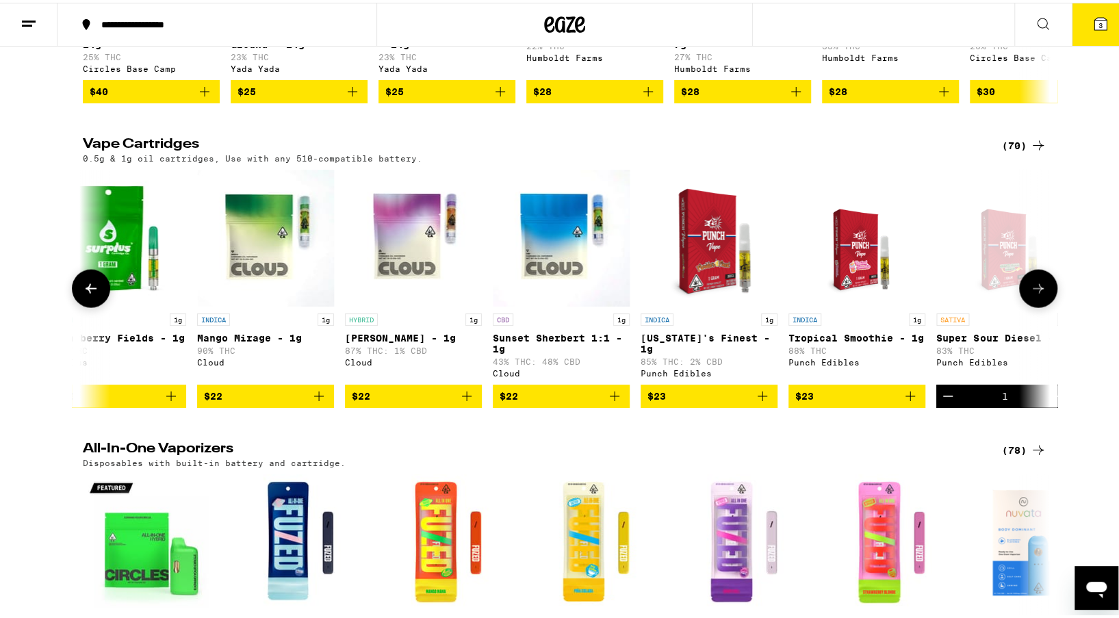
scroll to position [0, 814]
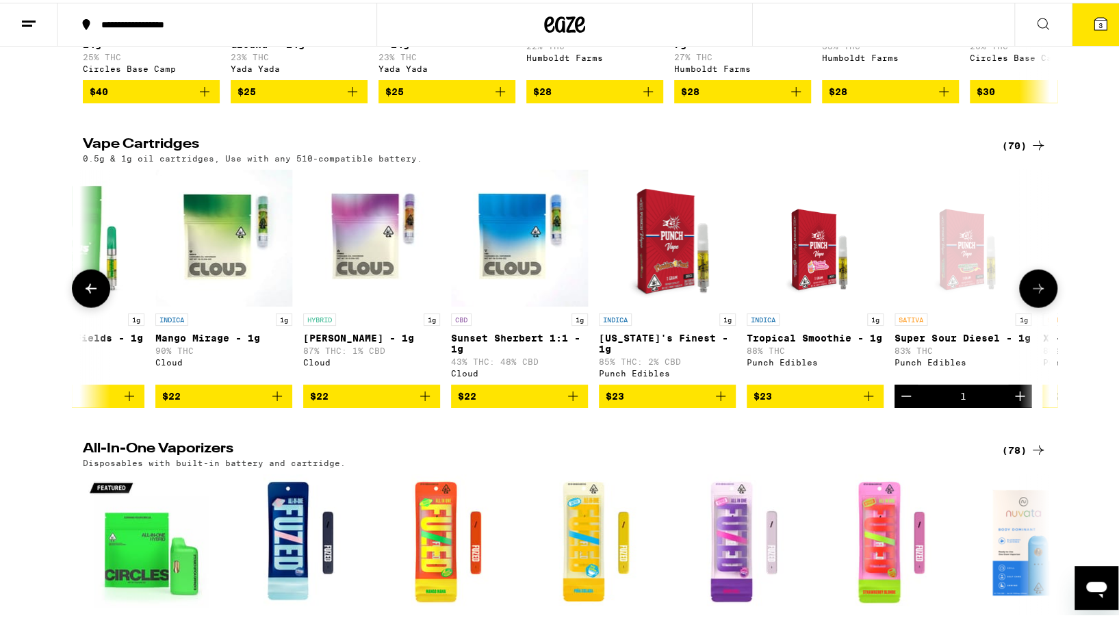
click at [92, 294] on icon at bounding box center [91, 286] width 16 height 16
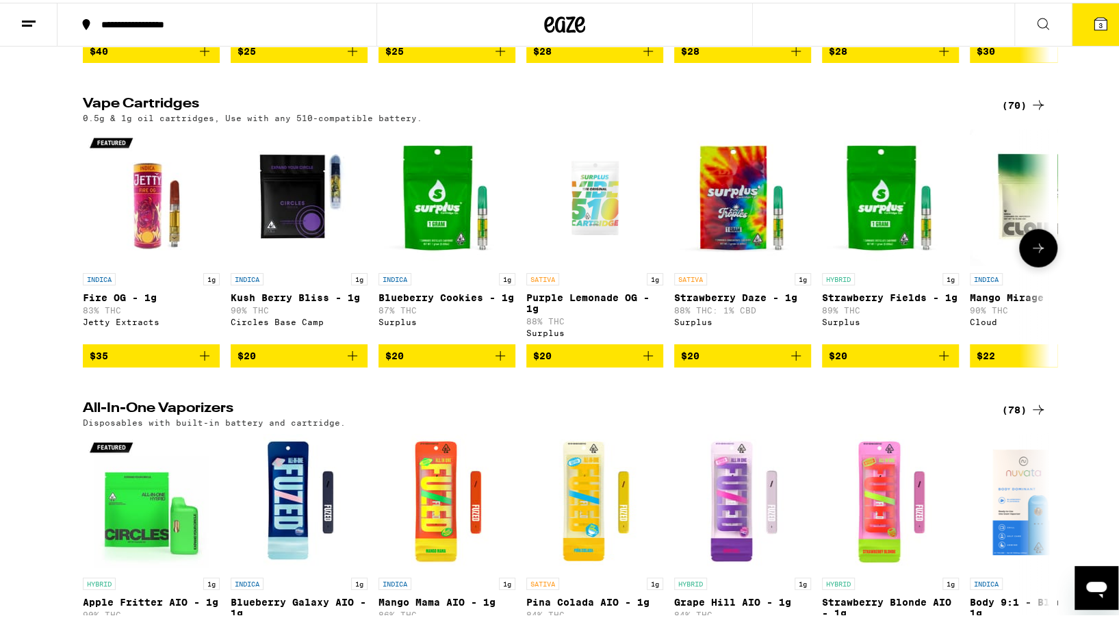
scroll to position [1985, 0]
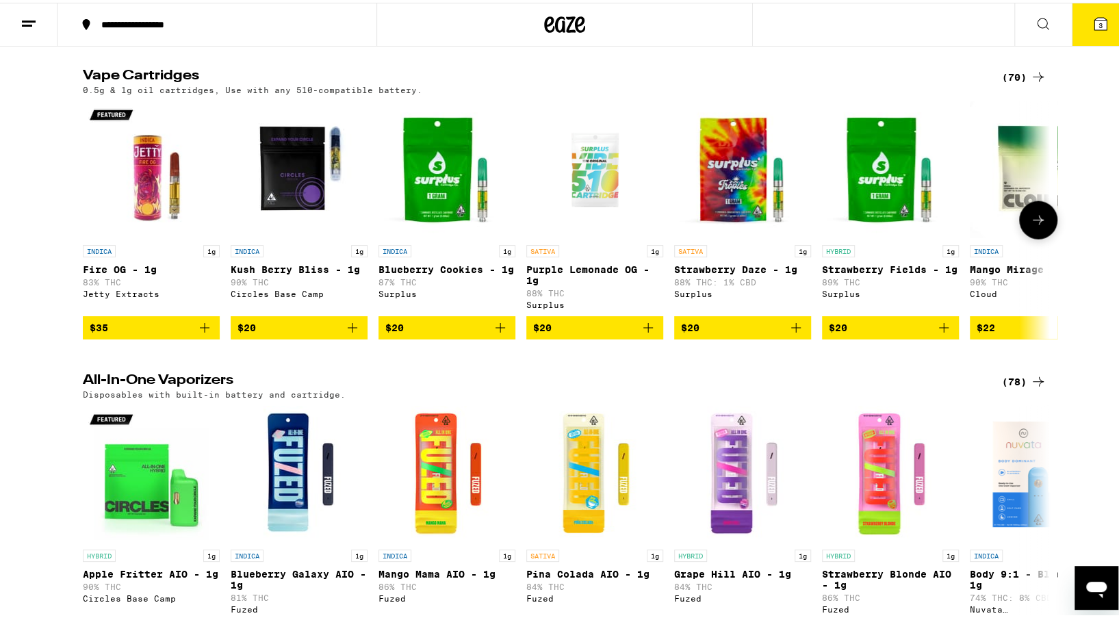
click at [1033, 226] on icon at bounding box center [1038, 217] width 16 height 16
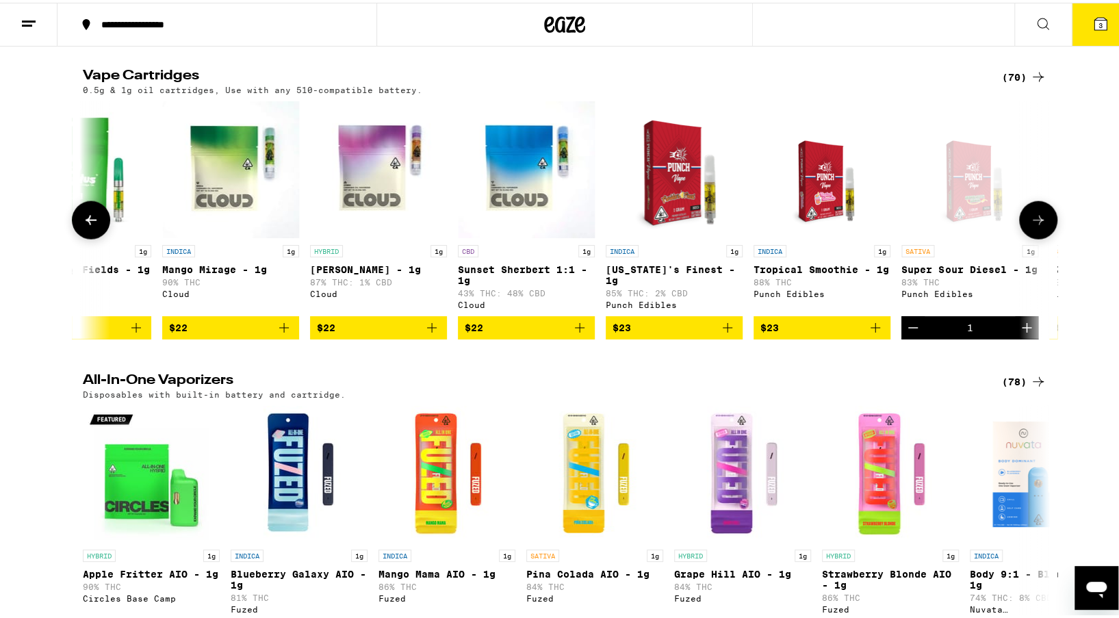
scroll to position [0, 814]
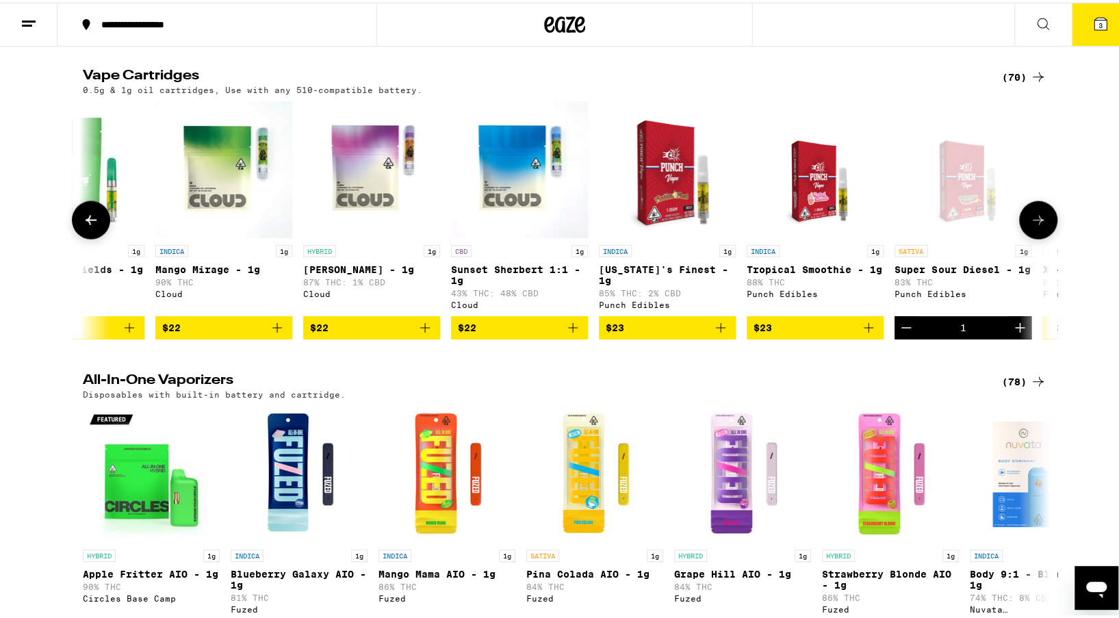
click at [271, 333] on icon "Add to bag" at bounding box center [277, 325] width 16 height 16
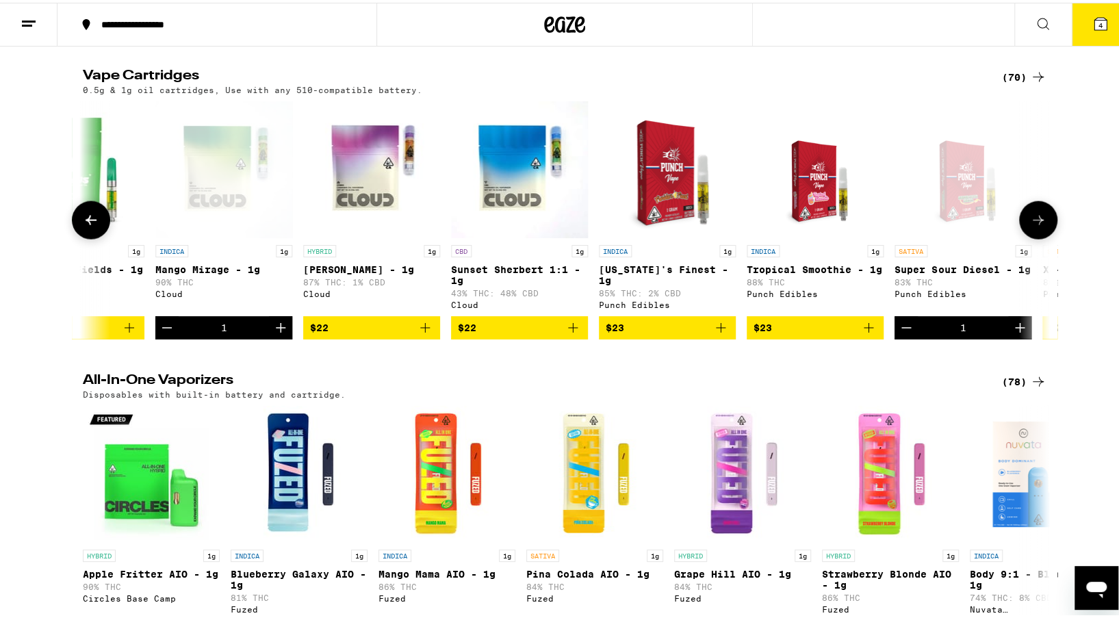
click at [88, 226] on icon at bounding box center [91, 217] width 16 height 16
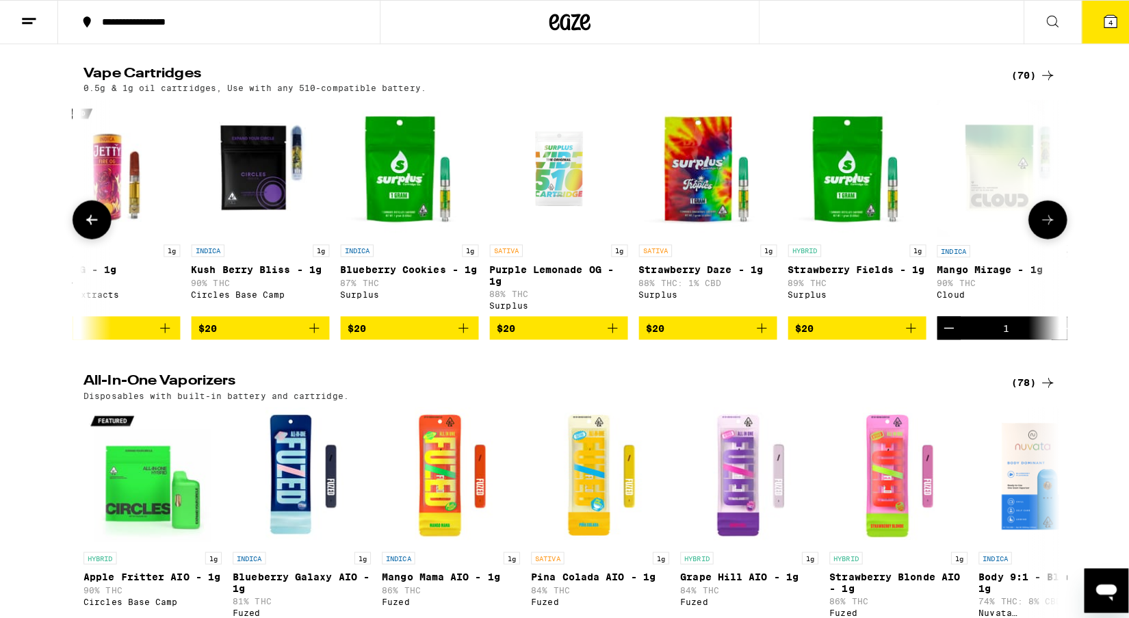
scroll to position [0, 0]
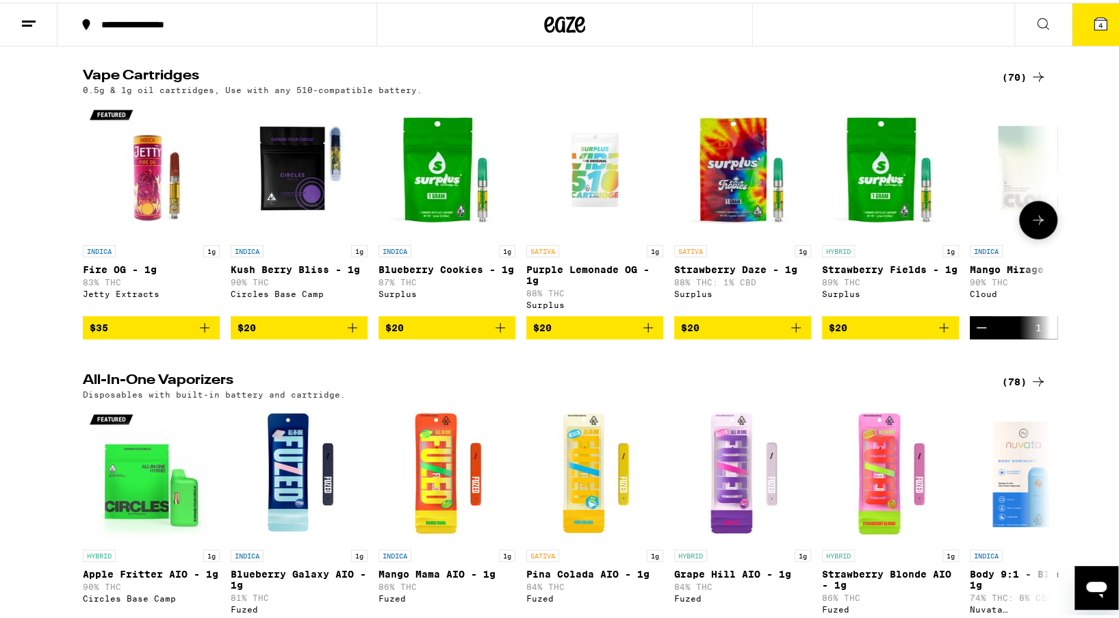
click at [88, 237] on div at bounding box center [91, 217] width 38 height 38
click at [348, 333] on icon "Add to bag" at bounding box center [352, 325] width 16 height 16
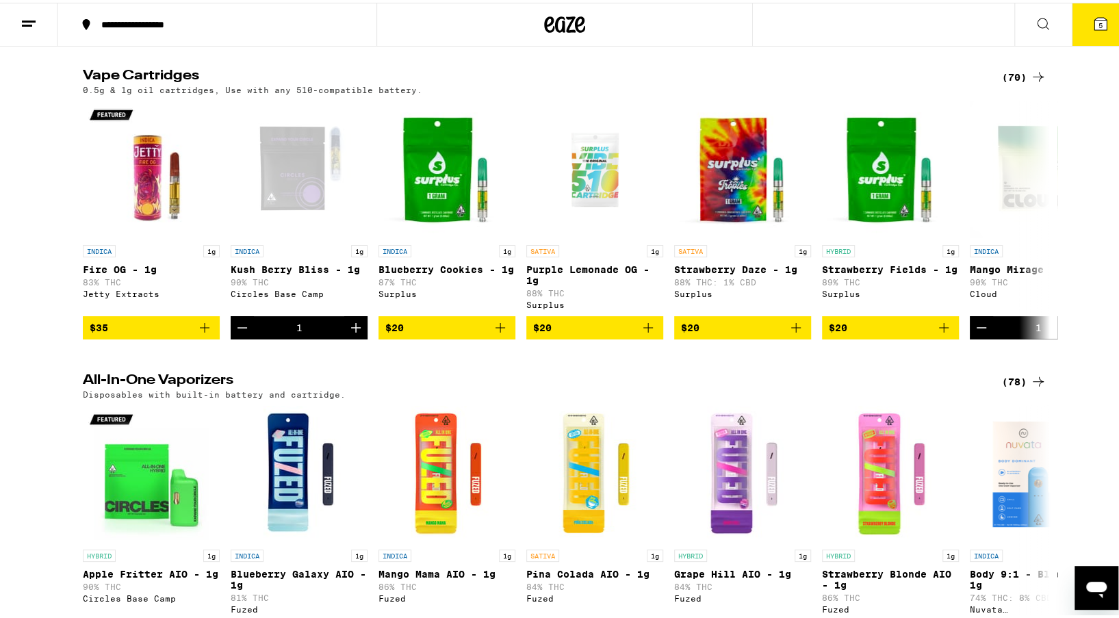
click at [1114, 27] on button "5" at bounding box center [1100, 22] width 57 height 42
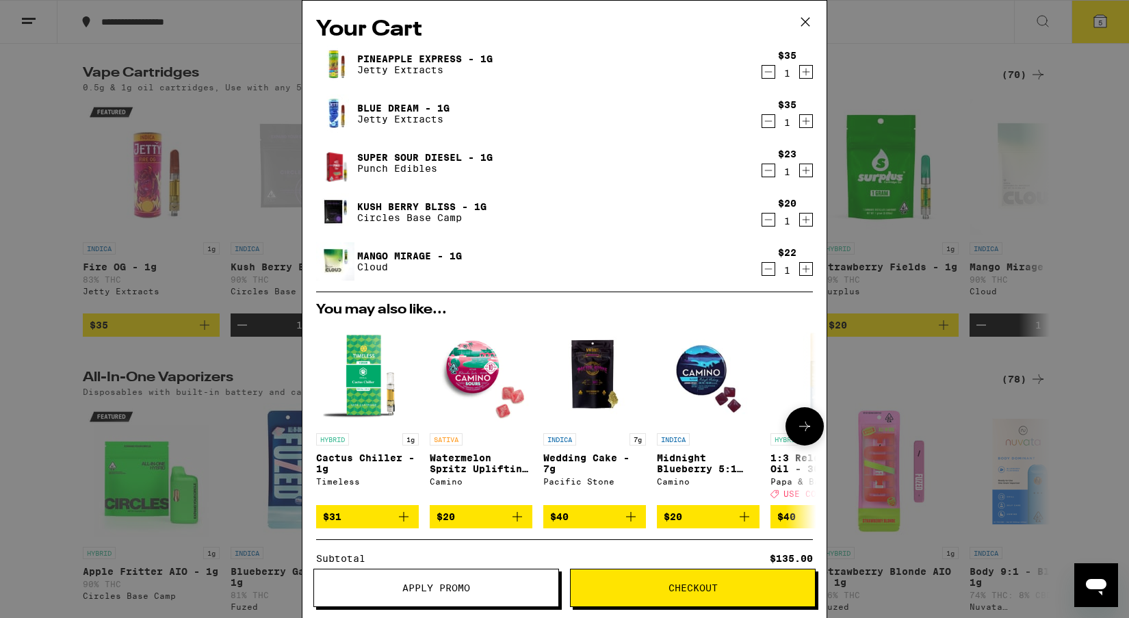
click at [408, 525] on icon "Add to bag" at bounding box center [404, 516] width 16 height 16
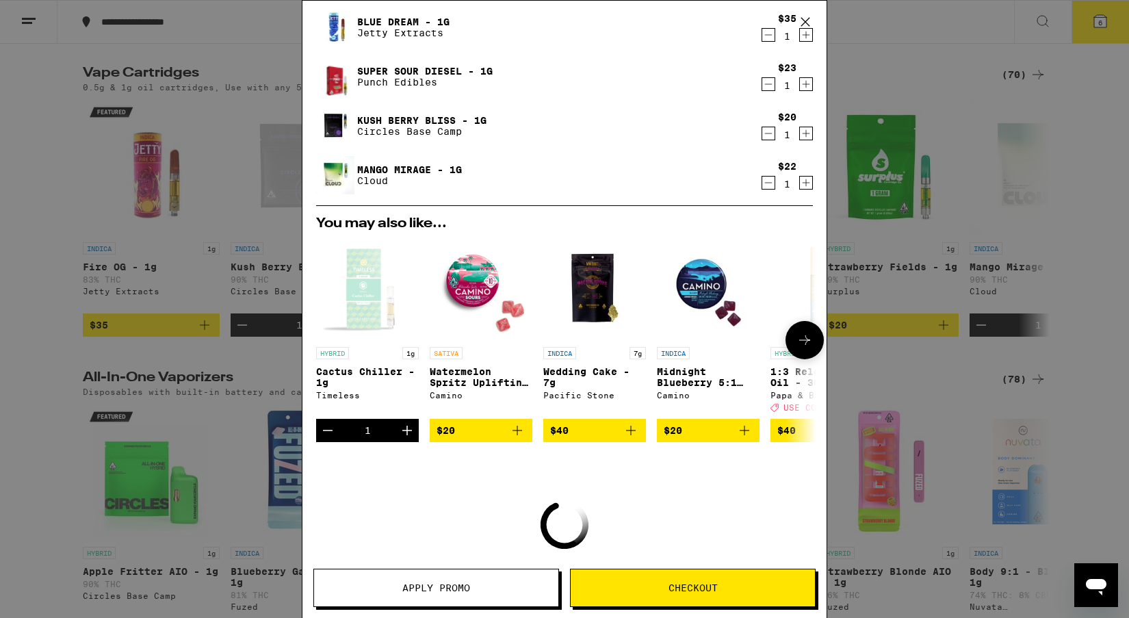
scroll to position [137, 0]
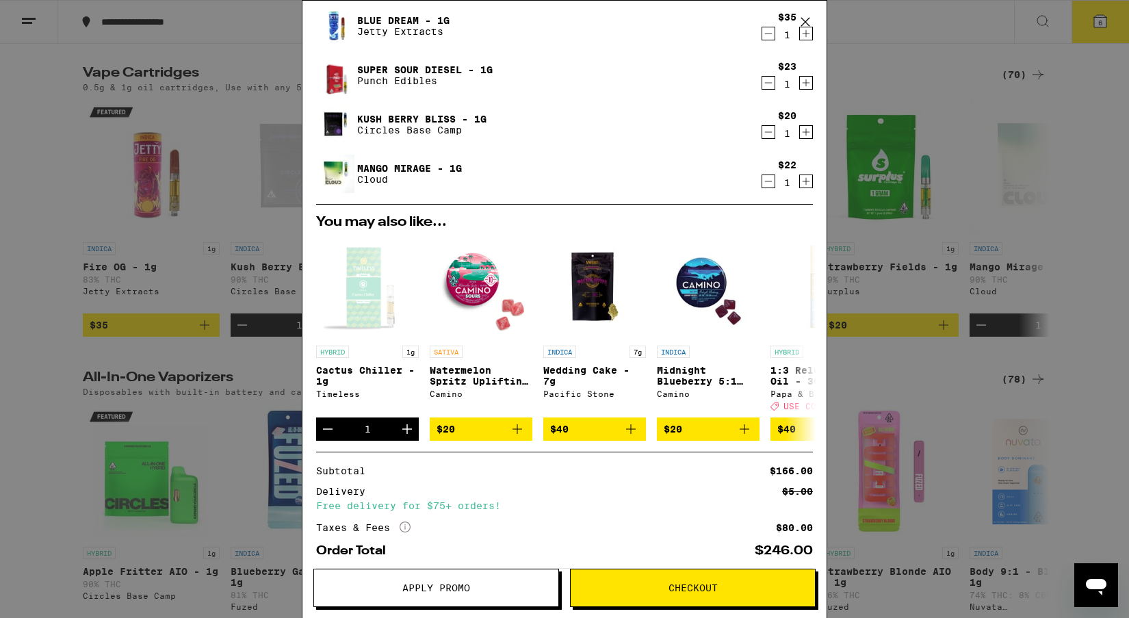
click at [626, 586] on span "Checkout" at bounding box center [693, 588] width 244 height 10
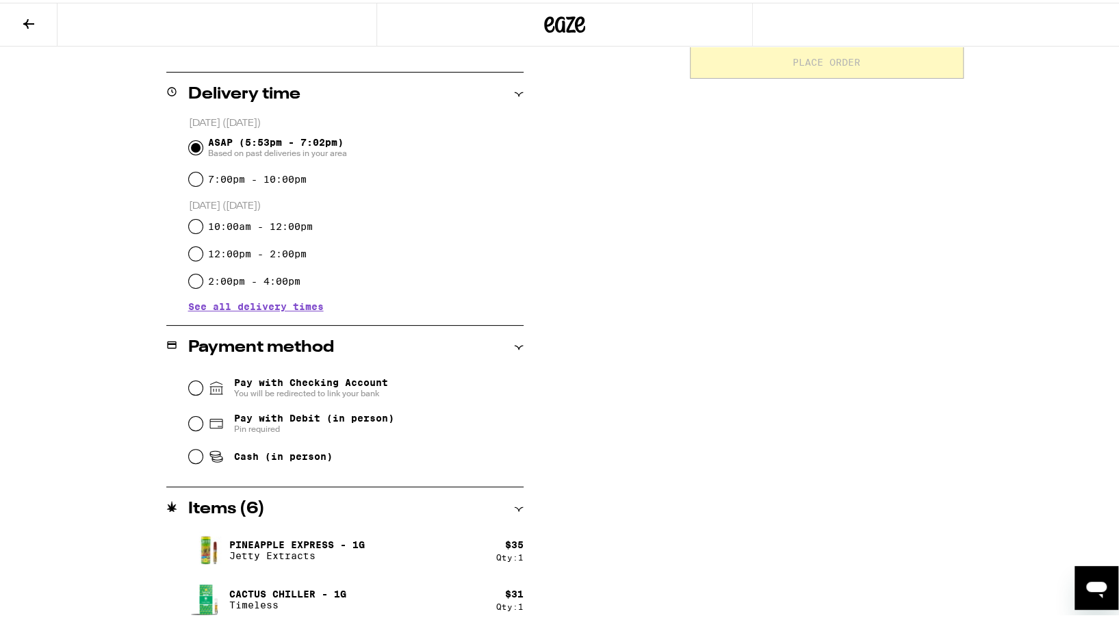
scroll to position [342, 0]
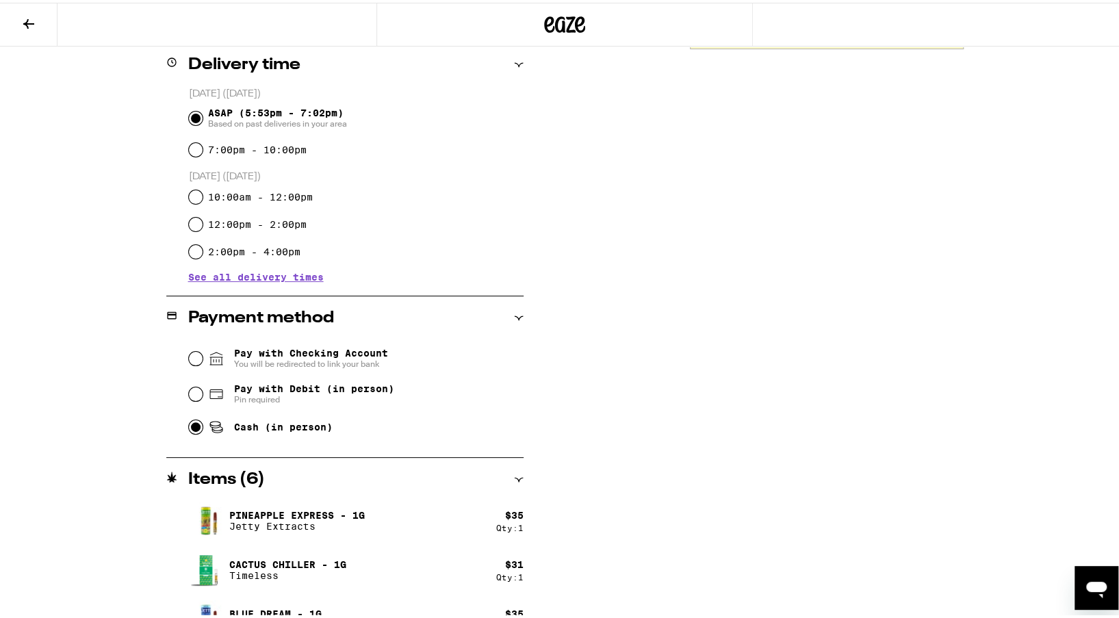
click at [189, 429] on input "Cash (in person)" at bounding box center [196, 424] width 14 height 14
radio input "true"
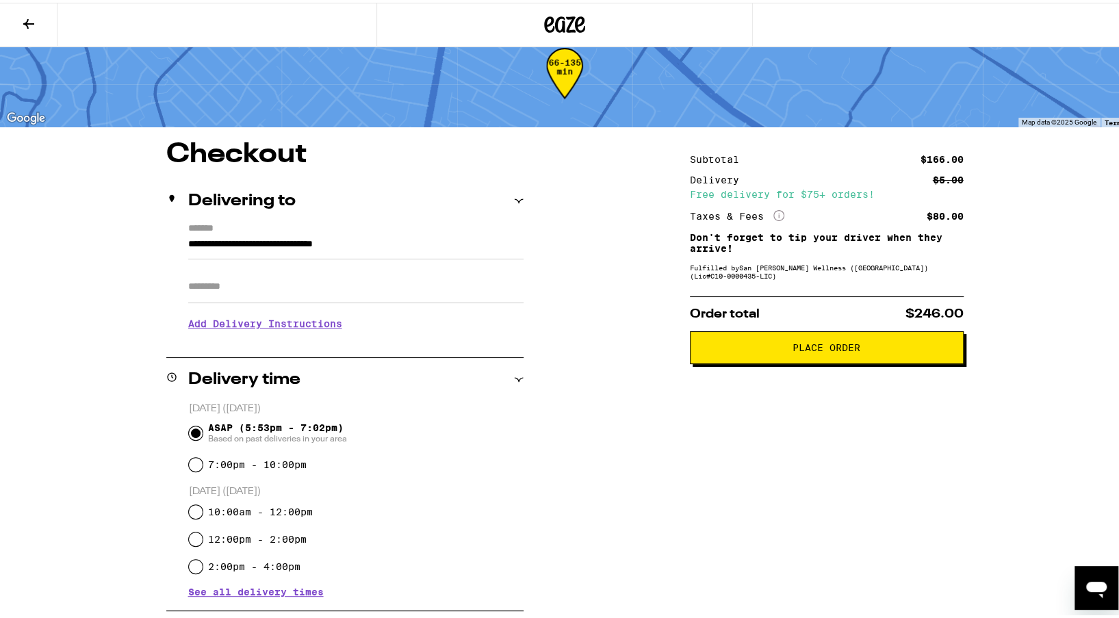
scroll to position [0, 0]
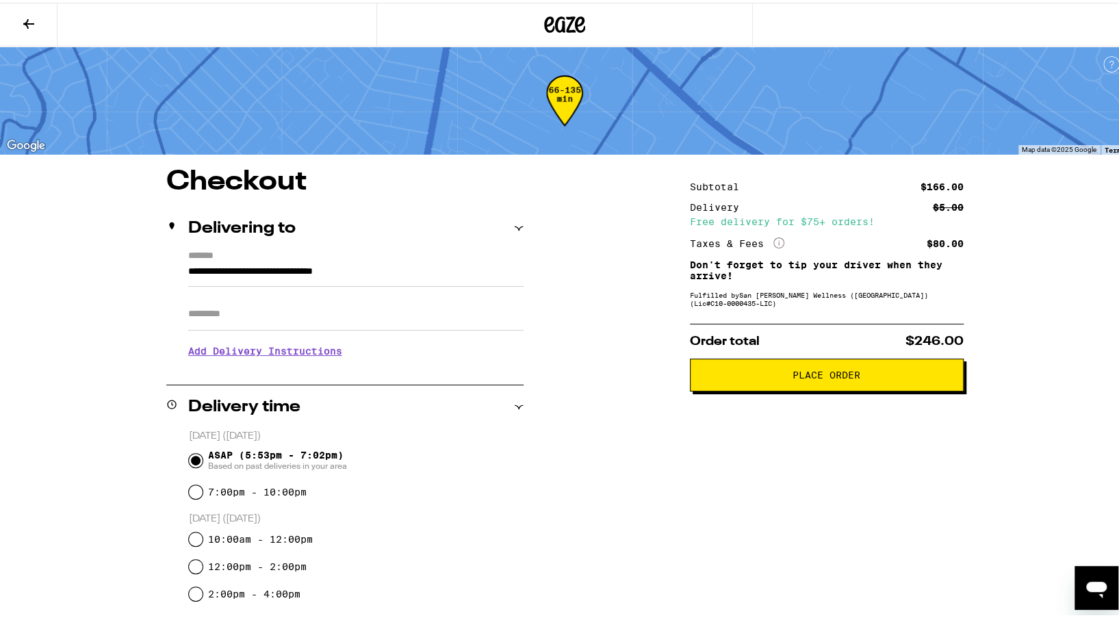
click at [821, 377] on span "Place Order" at bounding box center [826, 373] width 68 height 10
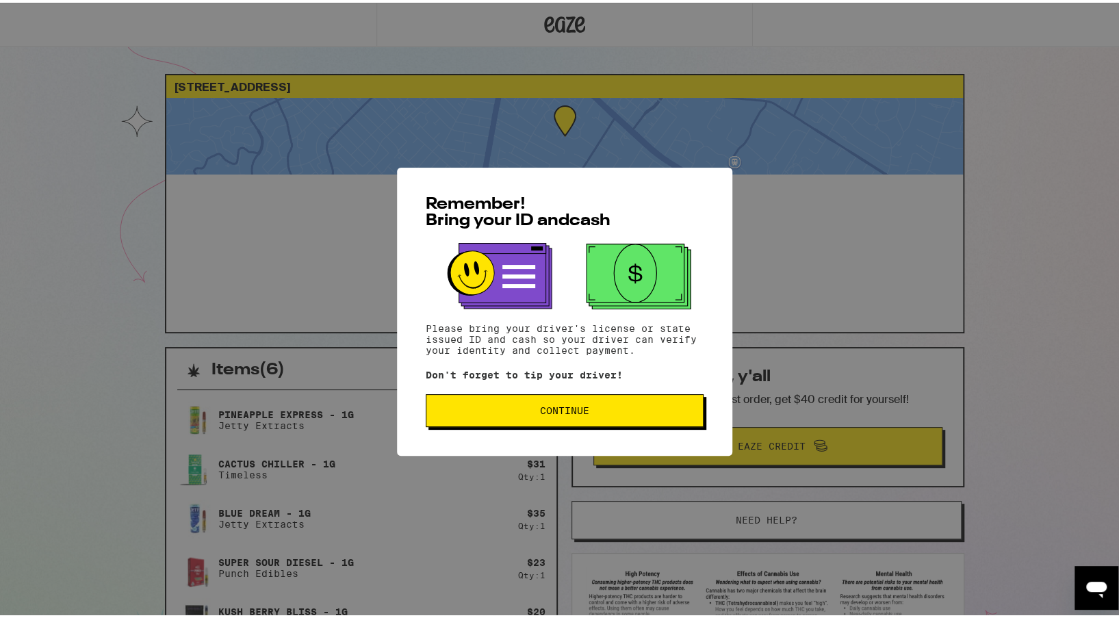
click at [609, 411] on span "Continue" at bounding box center [564, 408] width 255 height 10
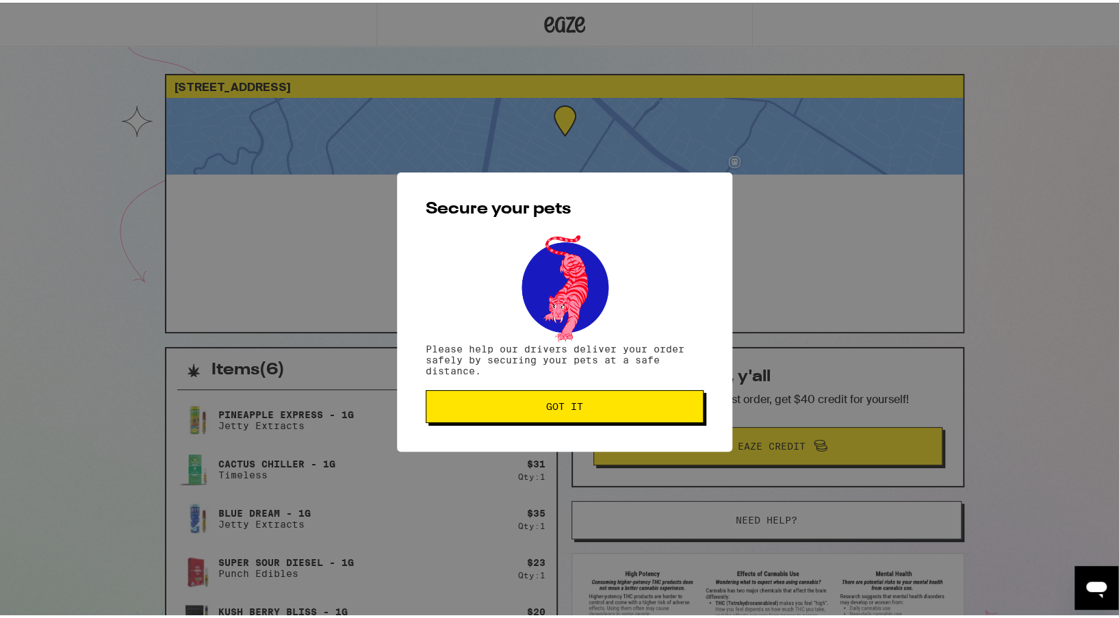
click at [613, 409] on span "Got it" at bounding box center [564, 404] width 255 height 10
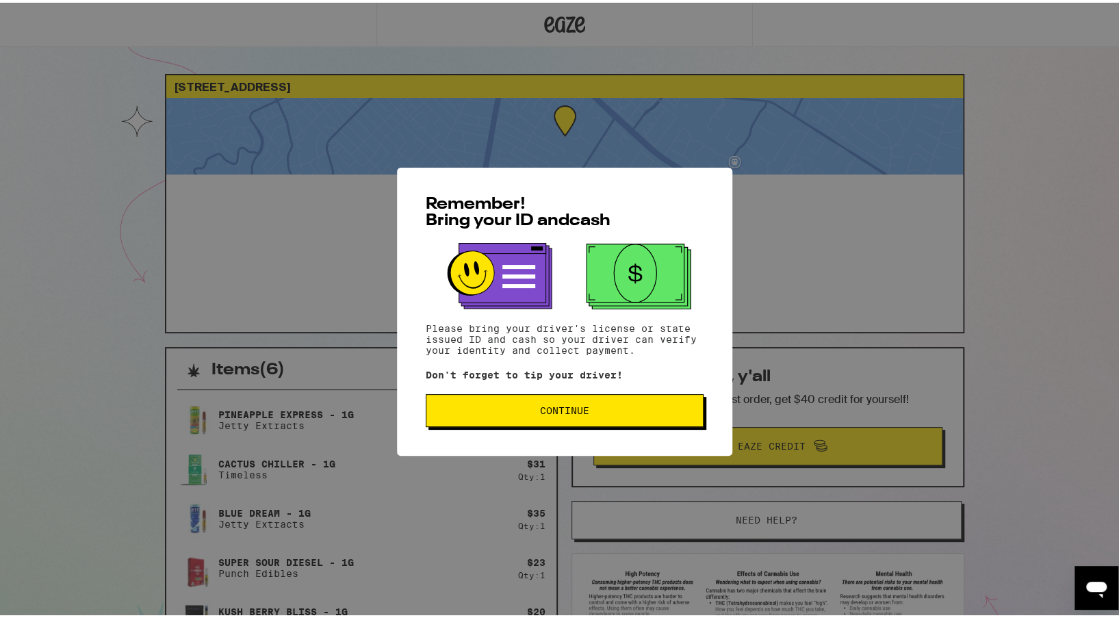
click at [575, 412] on span "Continue" at bounding box center [564, 408] width 49 height 10
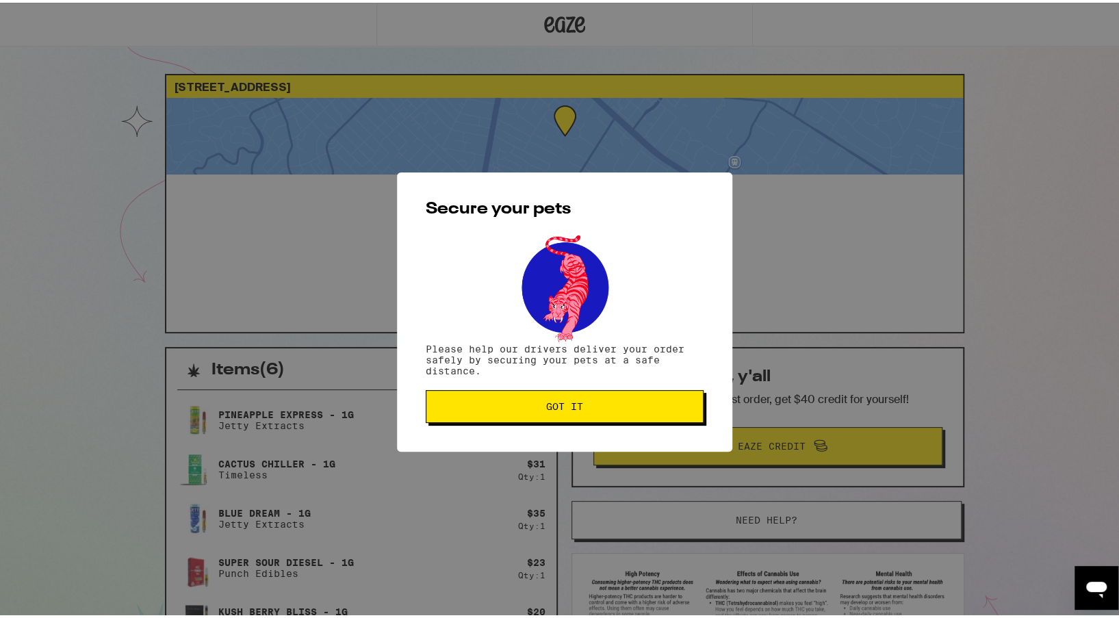
click at [597, 405] on span "Got it" at bounding box center [564, 404] width 255 height 10
